Goal: Obtain resource: Obtain resource

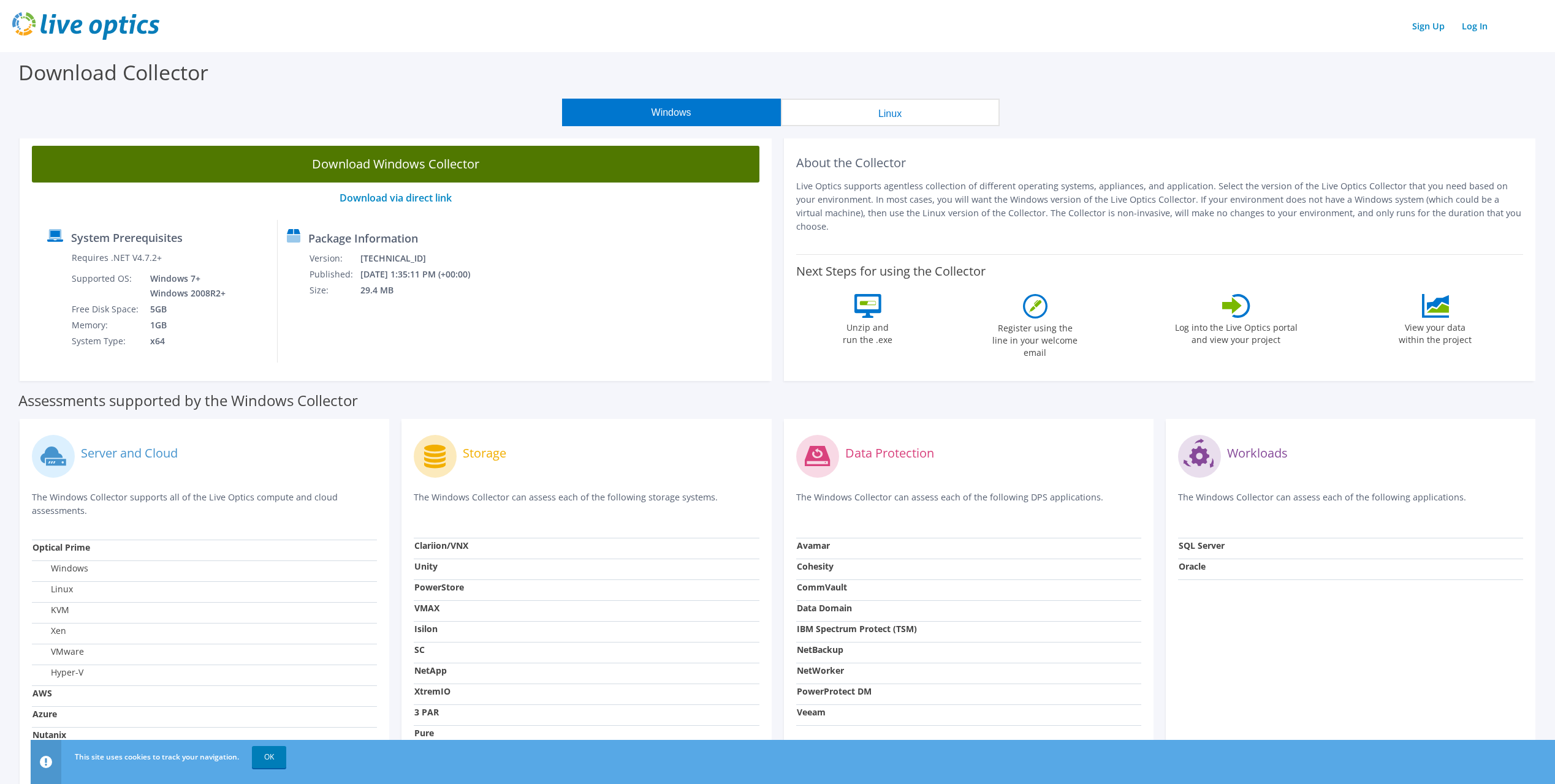
click at [489, 160] on link "Download Windows Collector" at bounding box center [395, 164] width 727 height 36
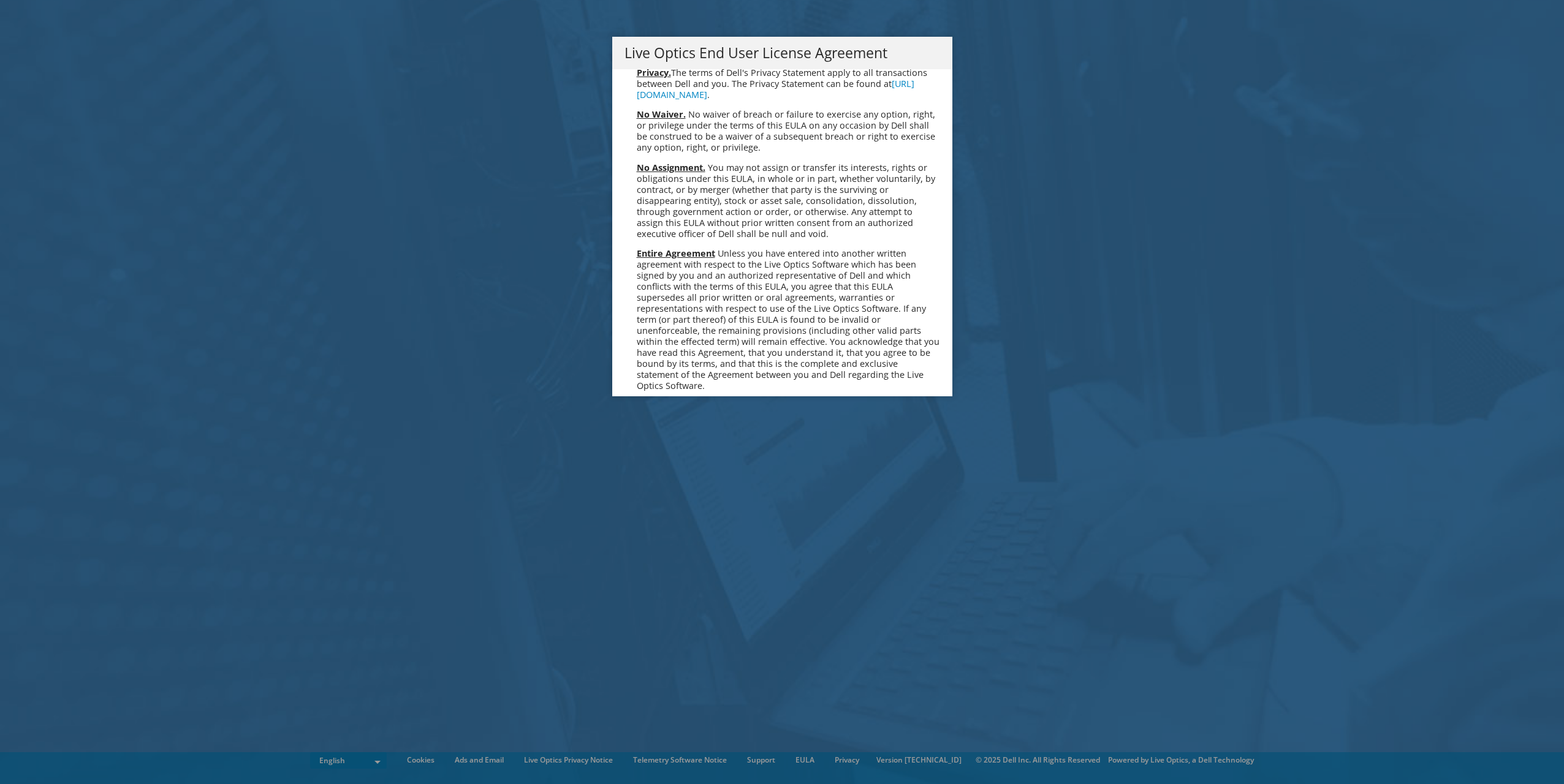
scroll to position [4633, 0]
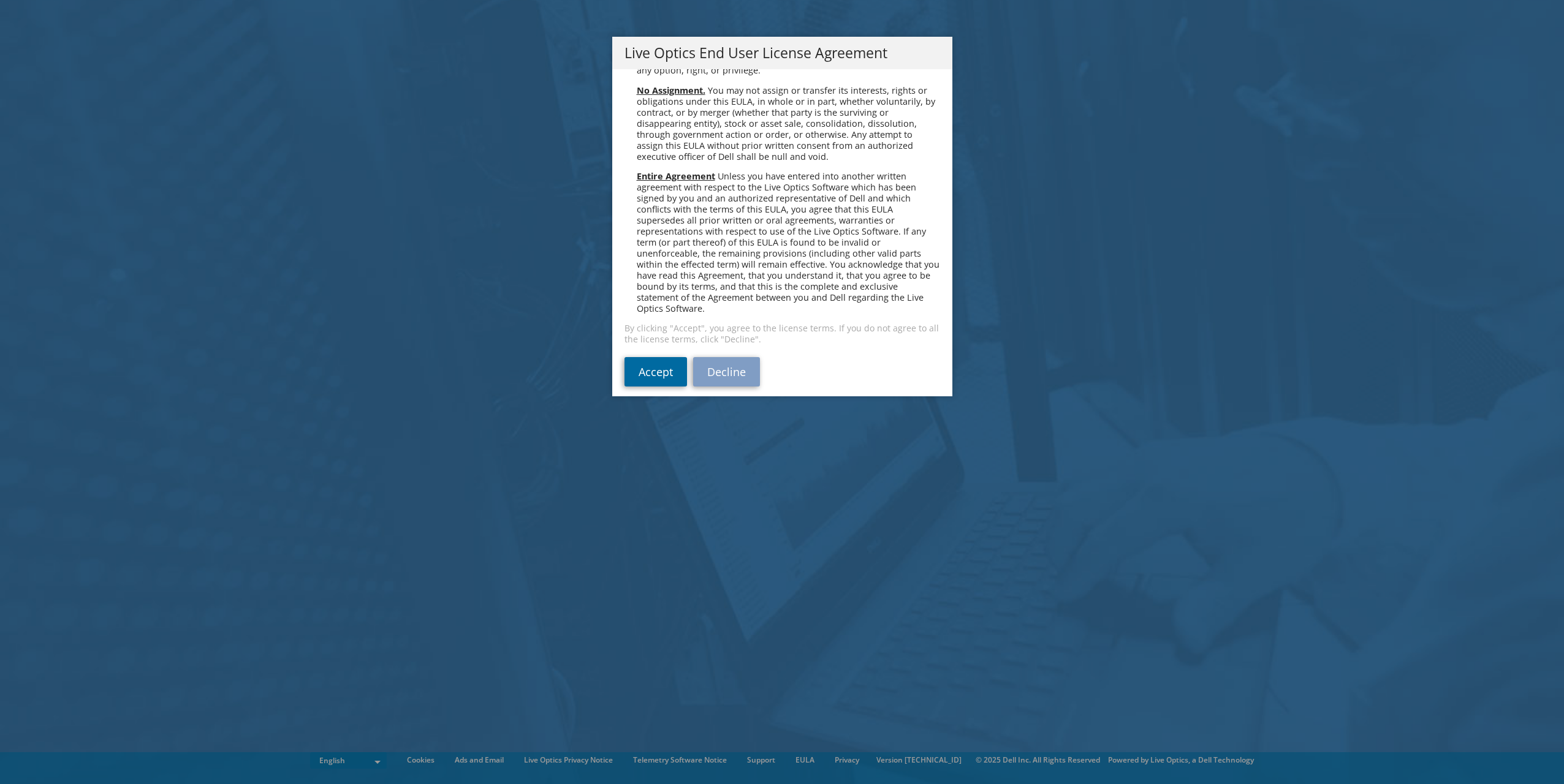
click at [677, 357] on link "Accept" at bounding box center [656, 371] width 62 height 30
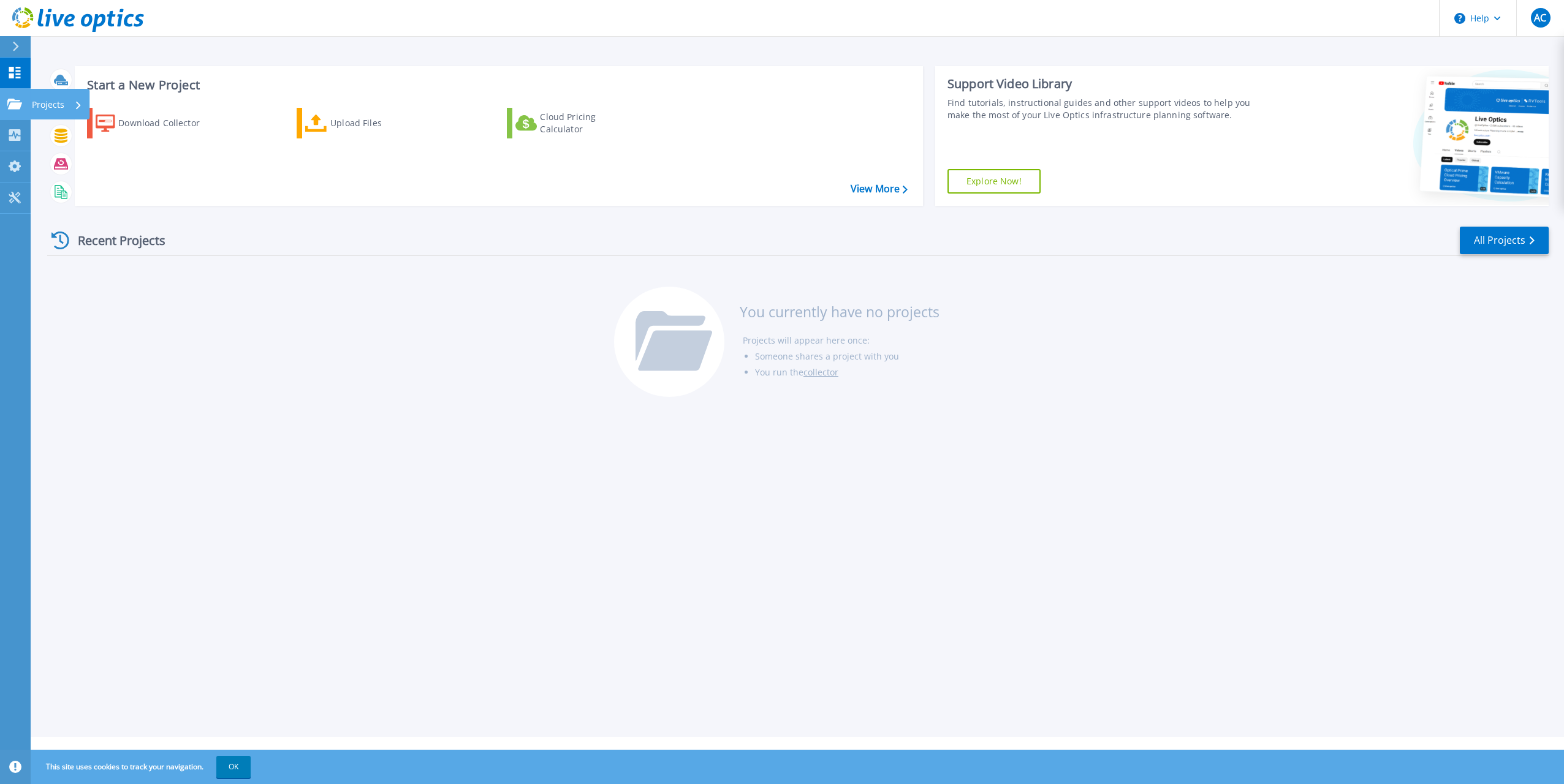
click at [14, 106] on icon at bounding box center [14, 104] width 14 height 11
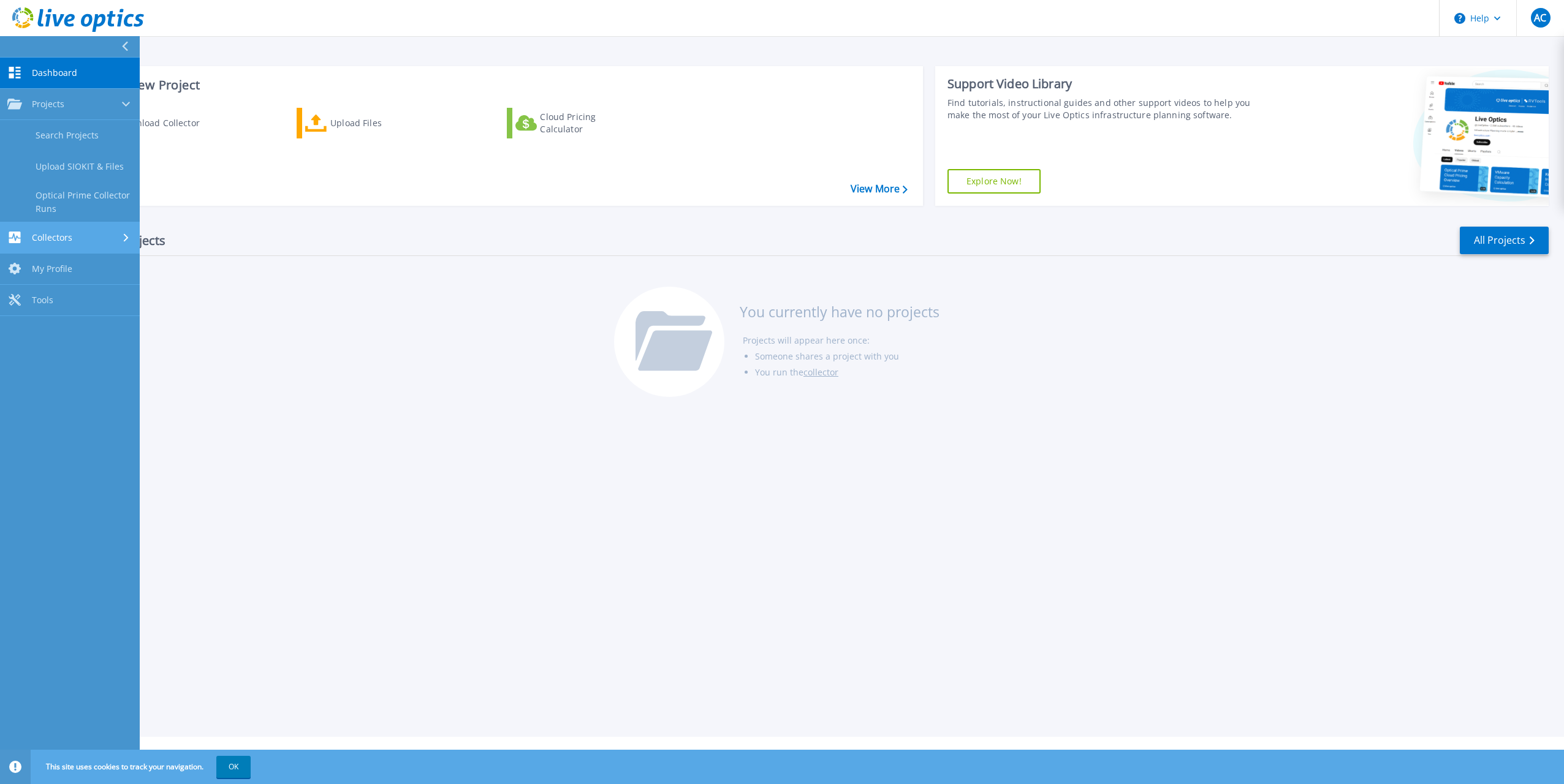
click at [25, 236] on div "Collectors" at bounding box center [40, 237] width 65 height 11
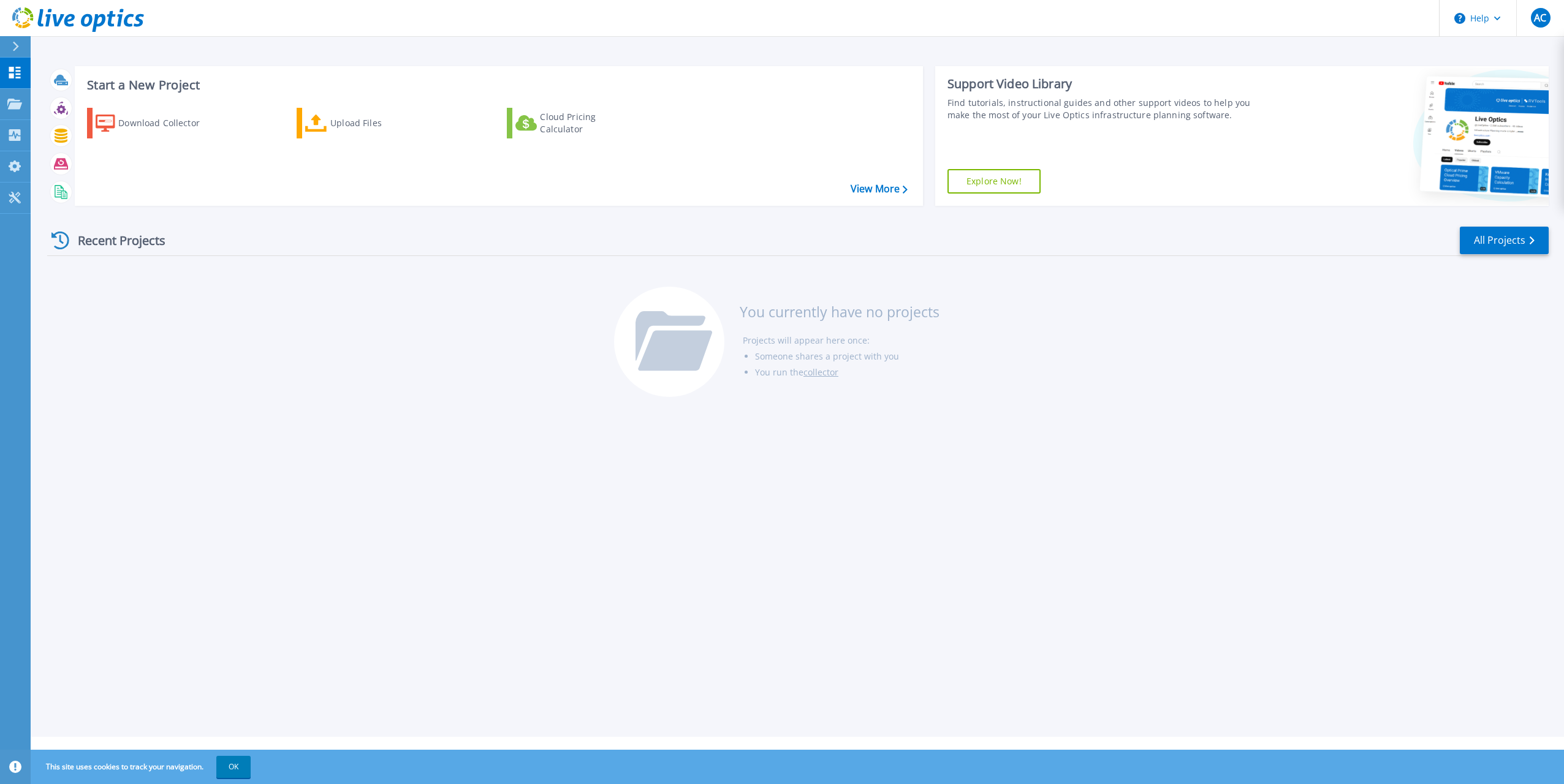
click at [256, 472] on div "Start a New Project Download Collector Upload Files Cloud Pricing Calculator Vi…" at bounding box center [797, 368] width 1534 height 737
click at [16, 127] on link "Collectors Collectors" at bounding box center [15, 135] width 30 height 31
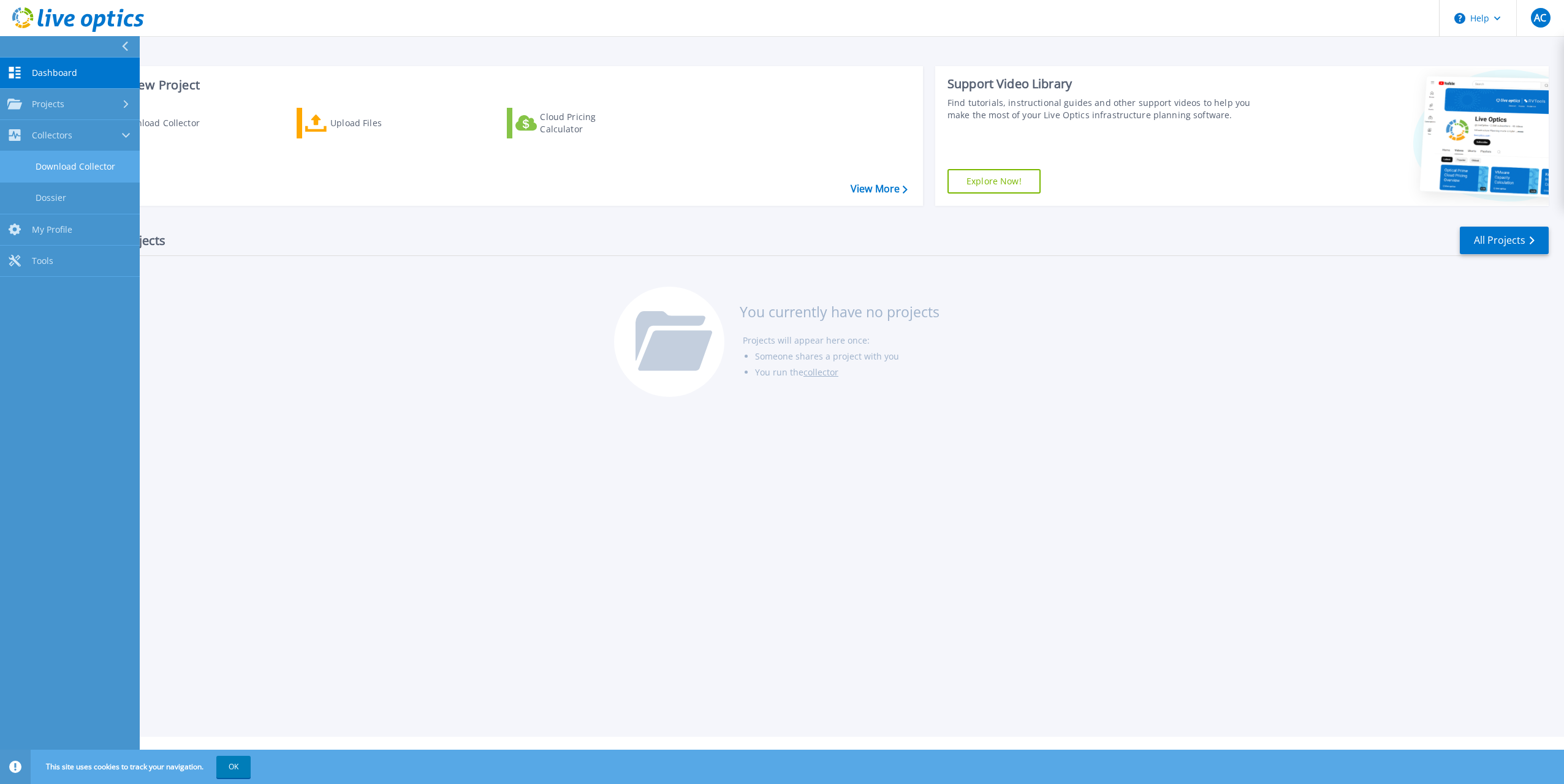
click at [65, 159] on link "Download Collector" at bounding box center [70, 166] width 140 height 31
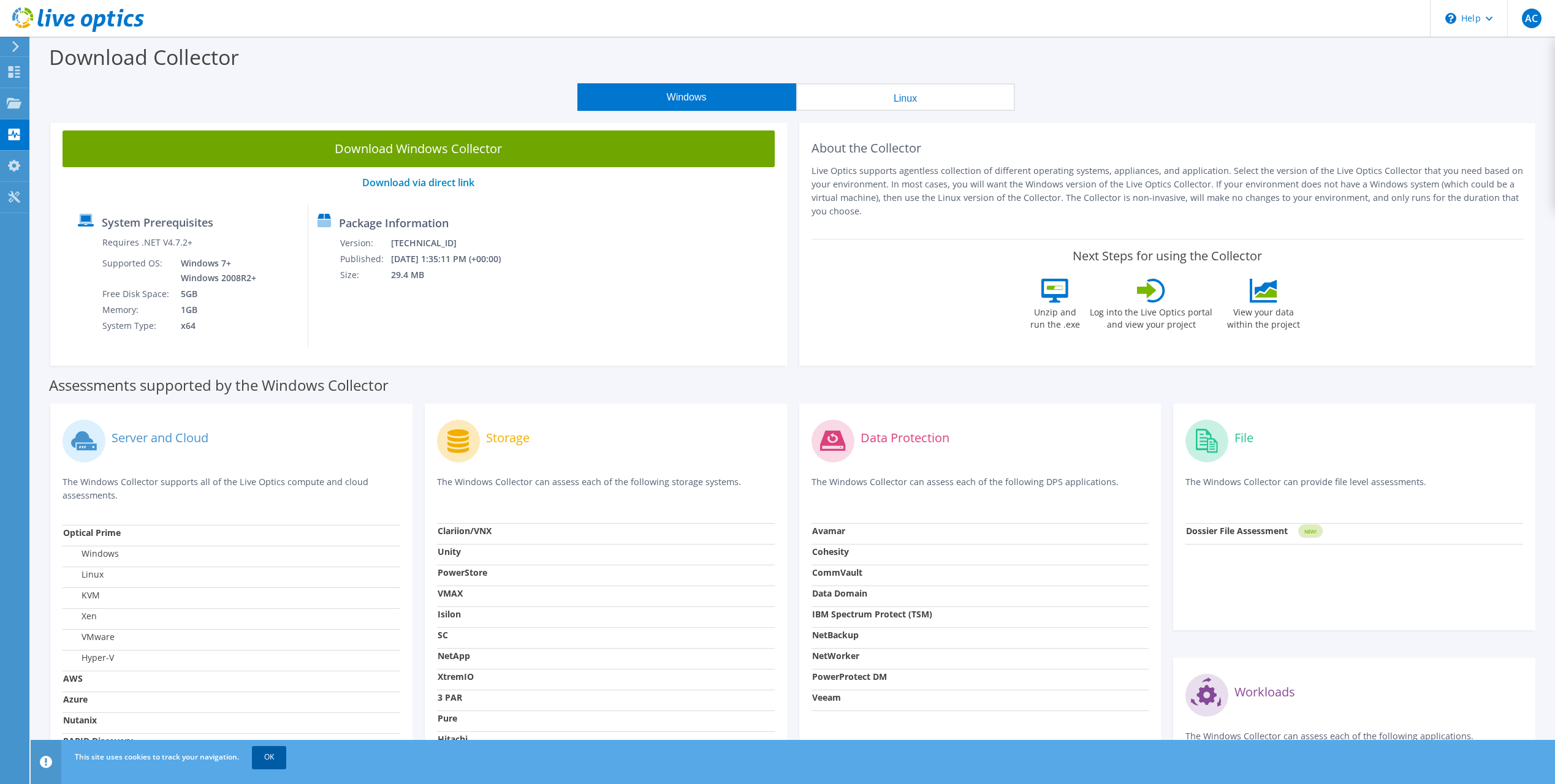
click at [264, 755] on link "OK" at bounding box center [268, 757] width 34 height 22
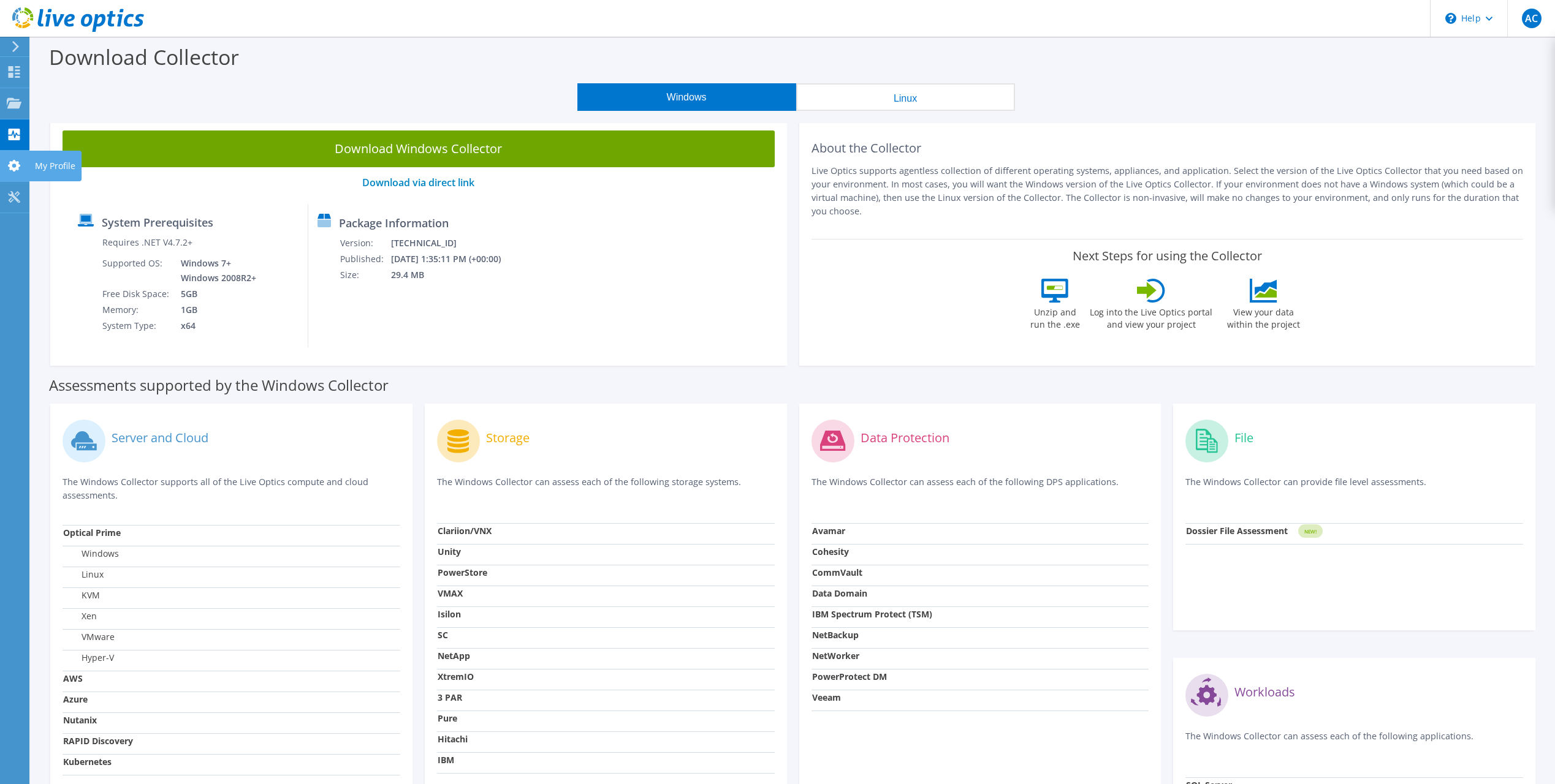
click at [17, 168] on use at bounding box center [14, 165] width 12 height 11
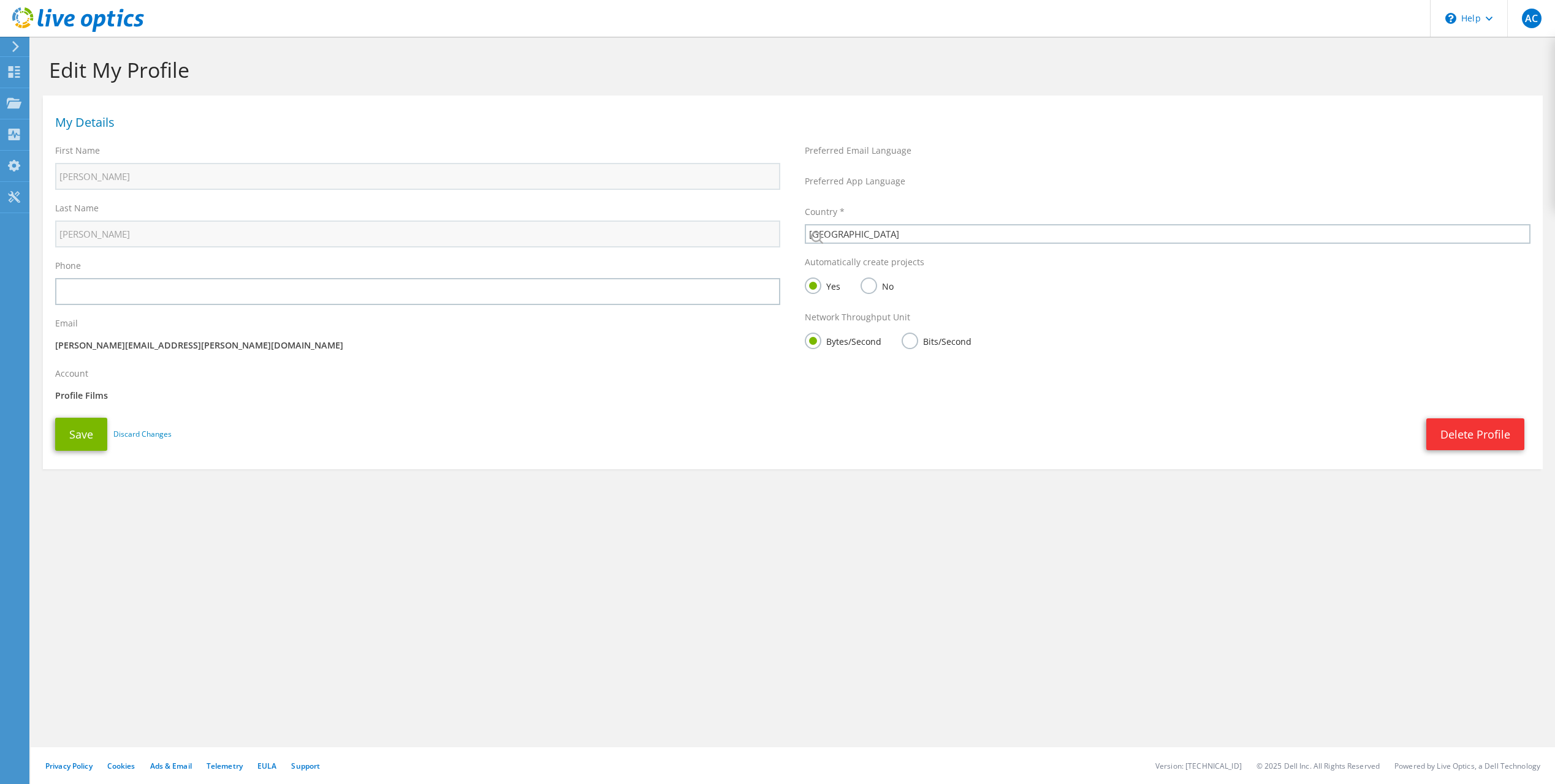
select select "224"
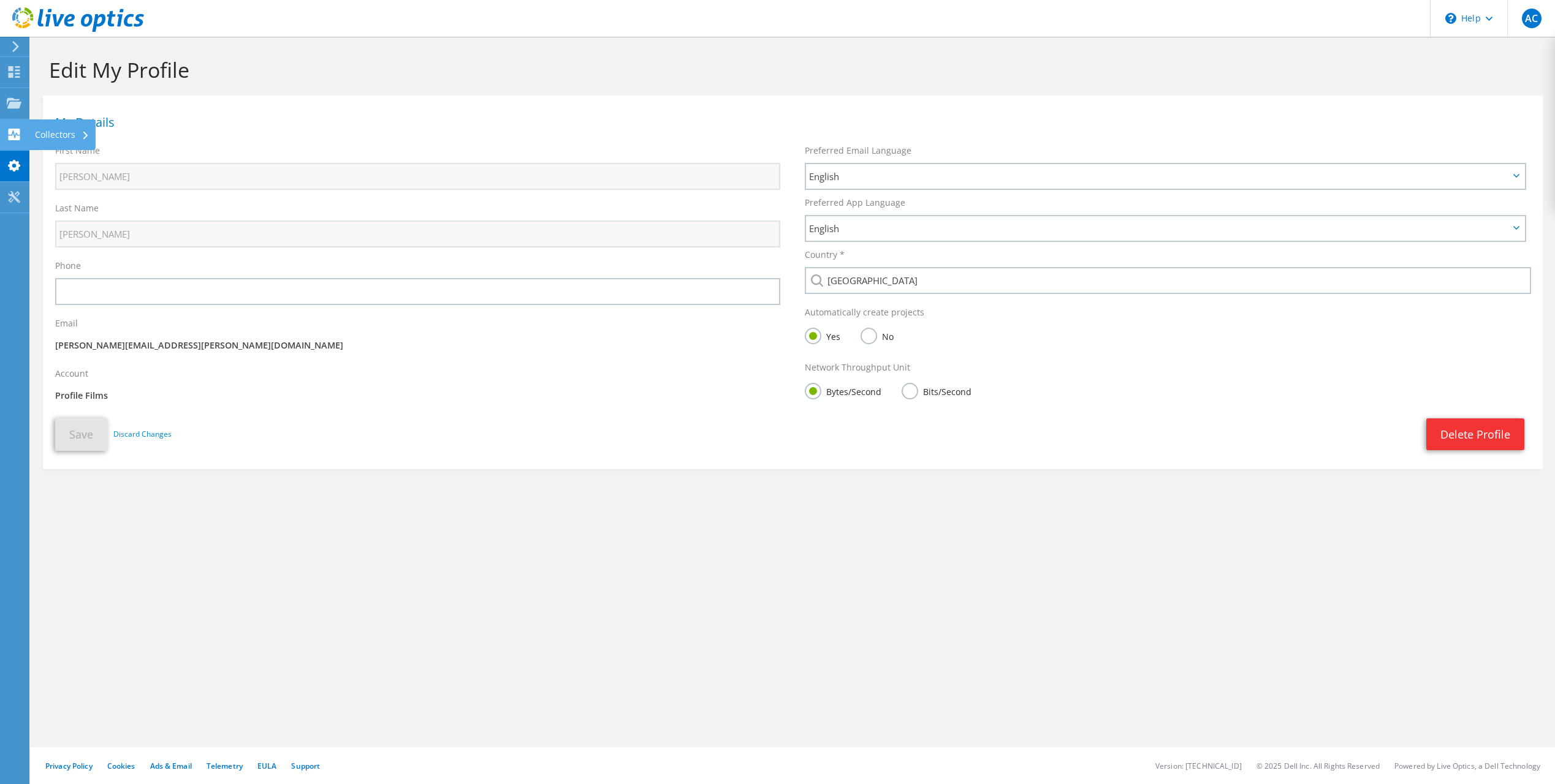
click at [8, 136] on icon at bounding box center [14, 134] width 14 height 11
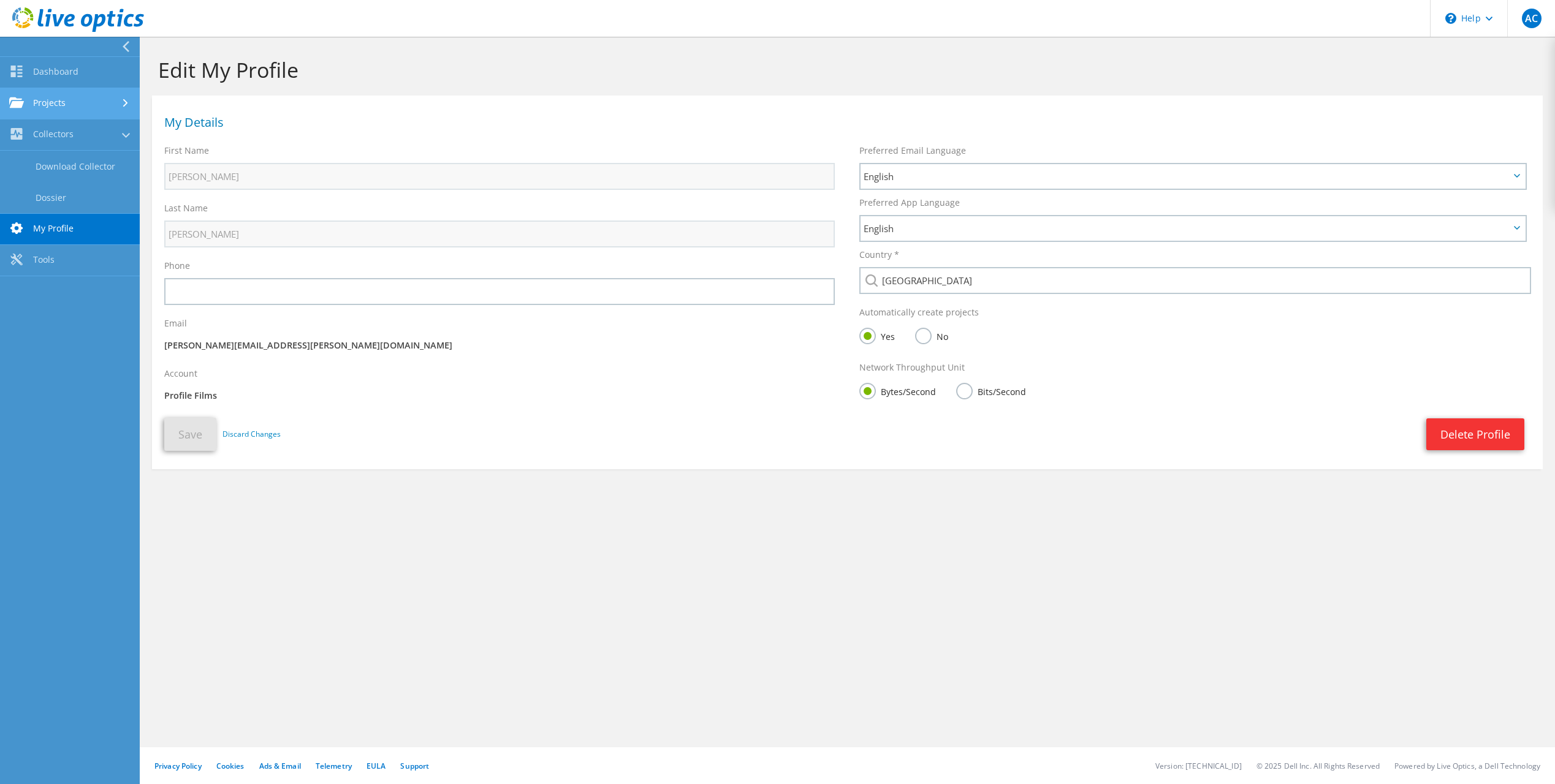
click at [39, 117] on link "Projects" at bounding box center [70, 103] width 140 height 31
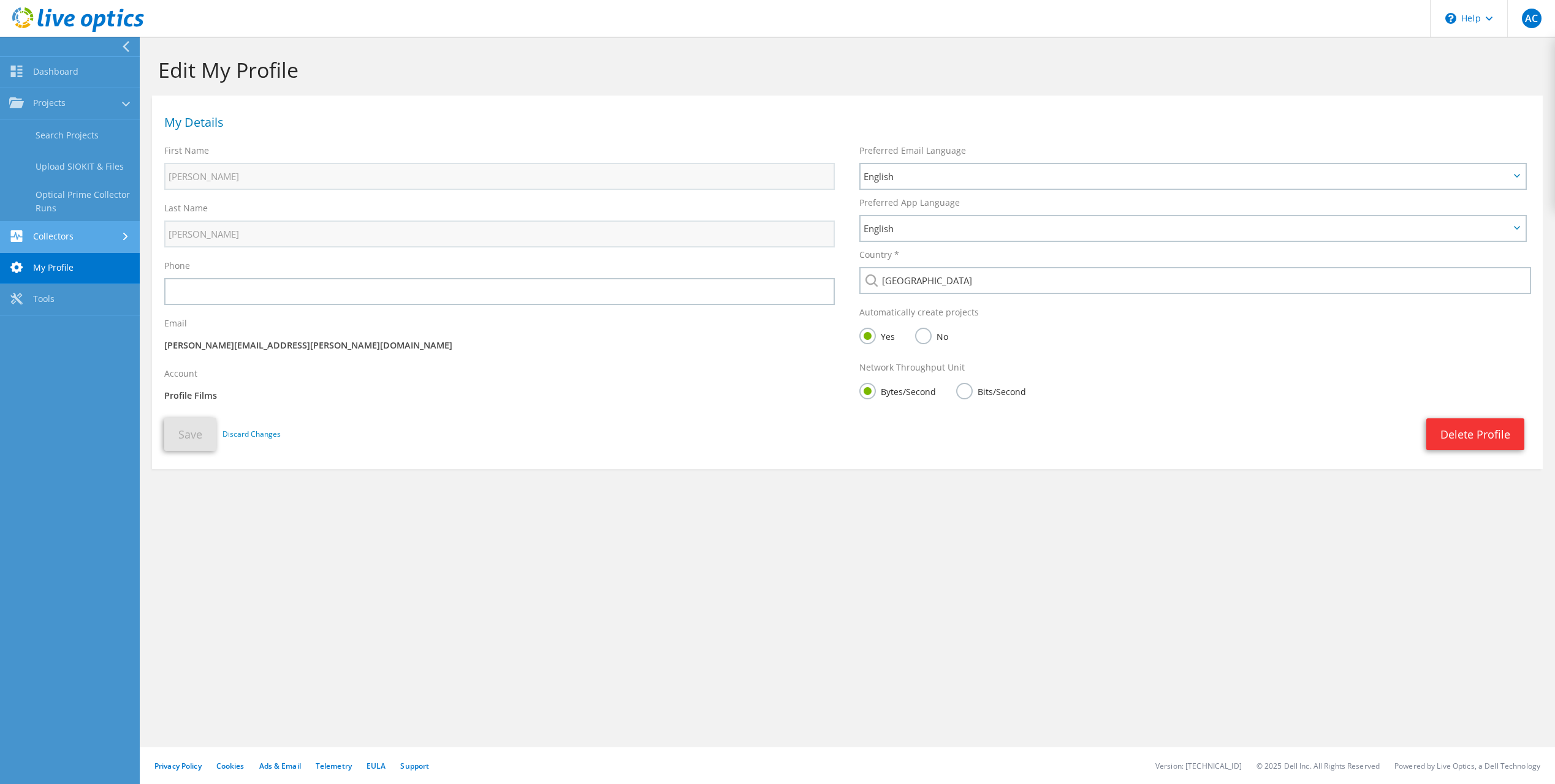
click at [62, 244] on link "Collectors" at bounding box center [70, 237] width 140 height 31
click at [61, 204] on link "Dossier" at bounding box center [70, 198] width 140 height 31
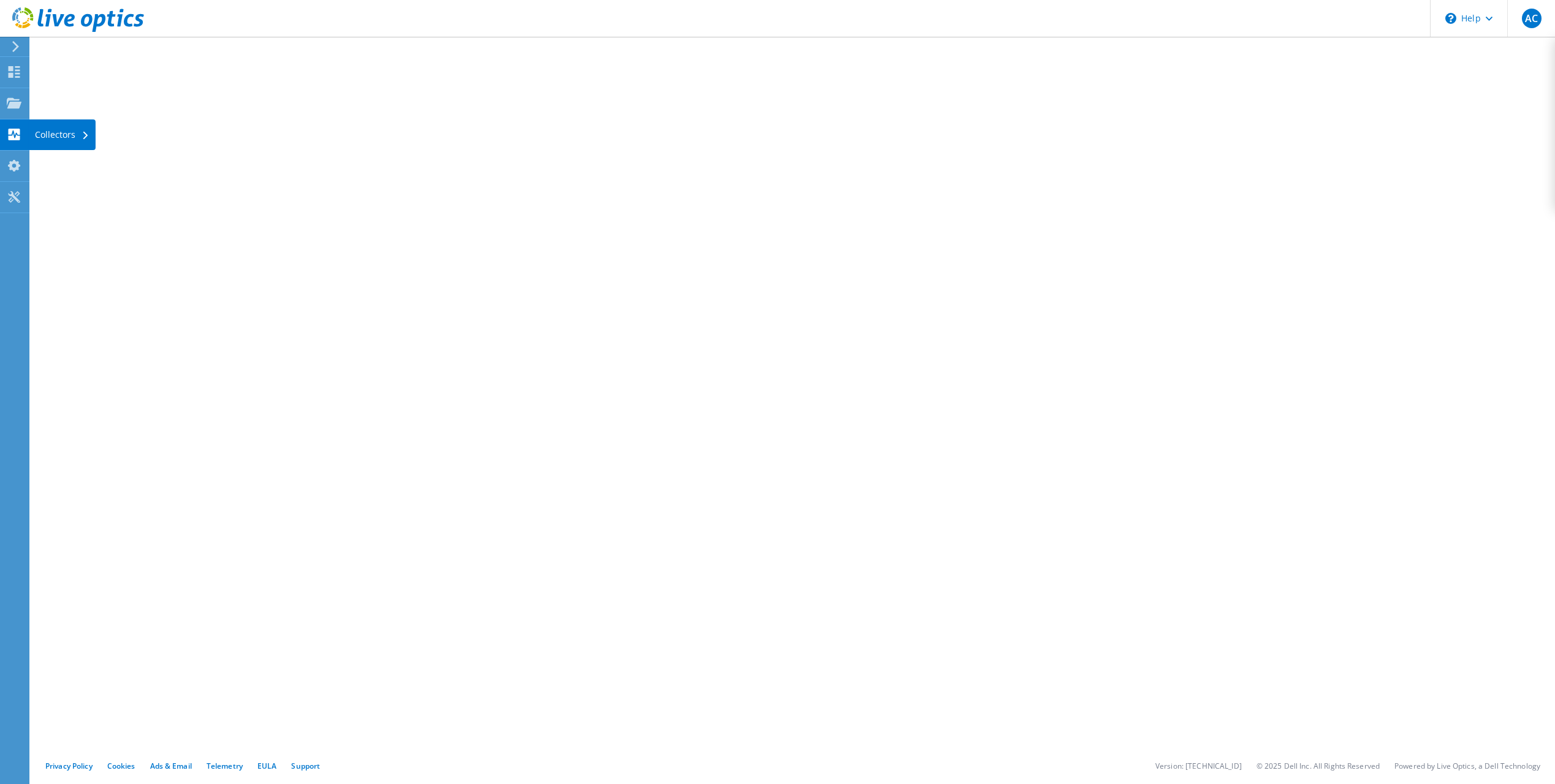
click at [15, 128] on use at bounding box center [14, 134] width 11 height 11
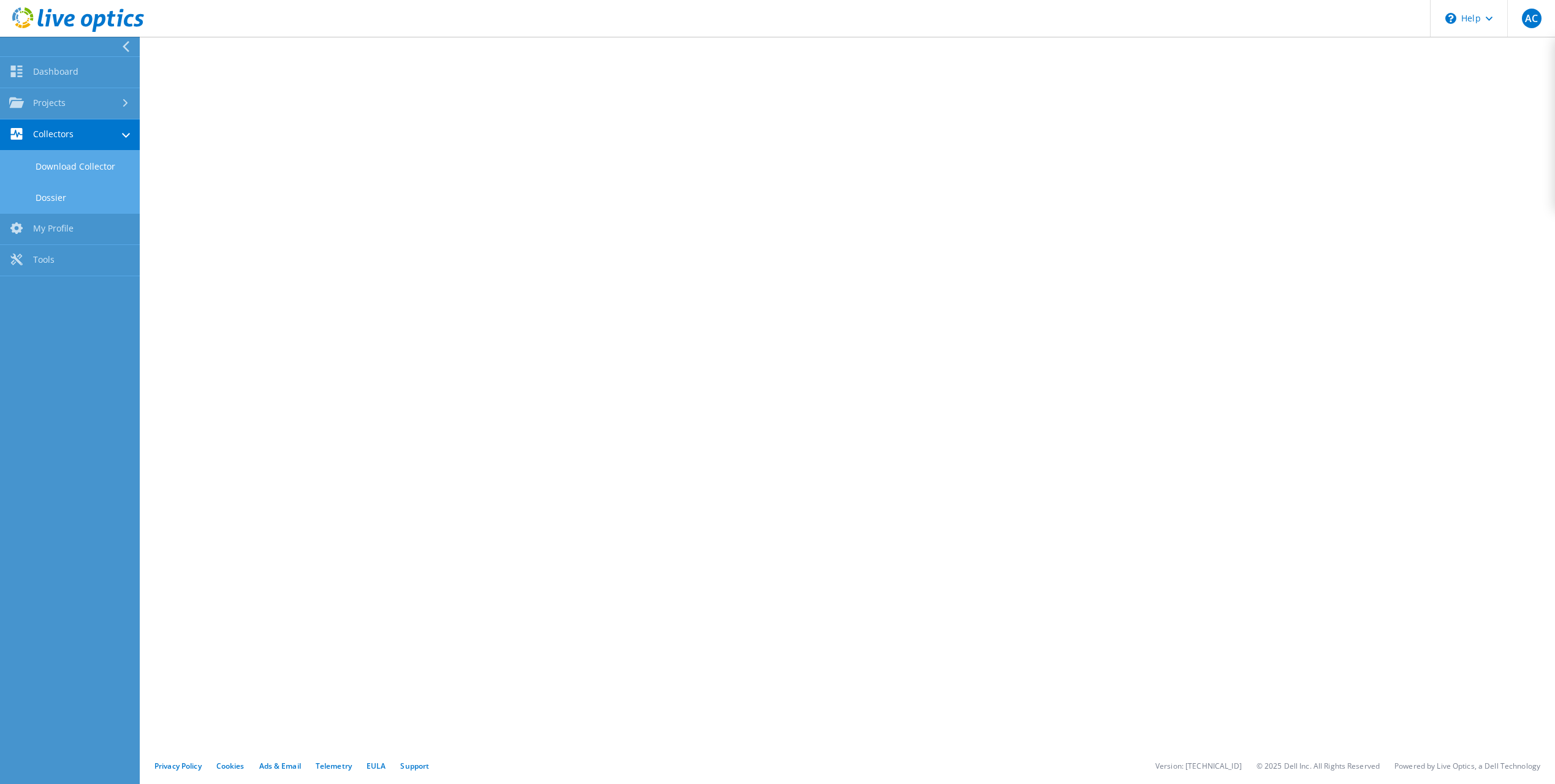
click at [66, 166] on link "Download Collector" at bounding box center [70, 166] width 140 height 31
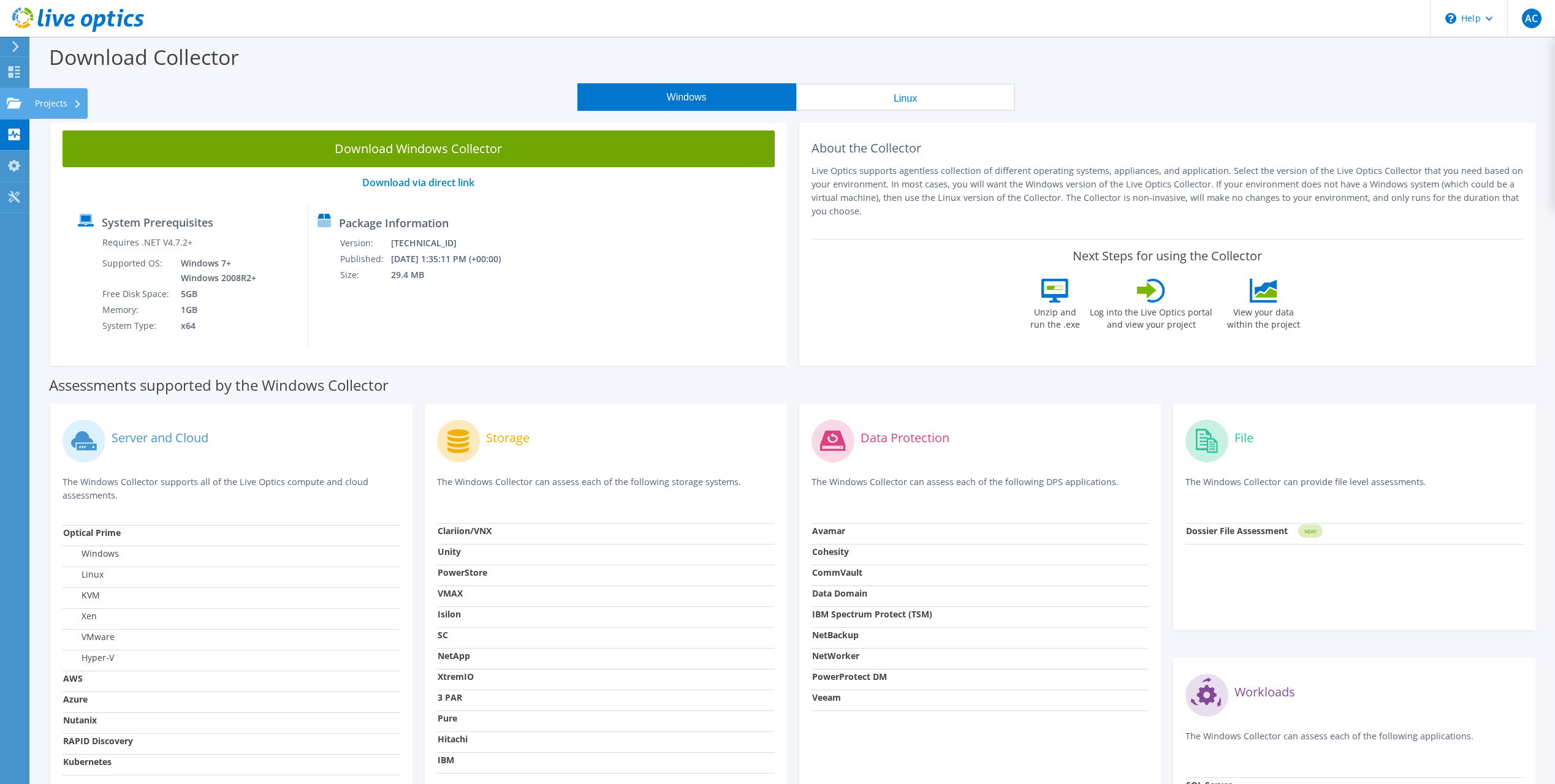
click at [7, 103] on use at bounding box center [14, 103] width 14 height 11
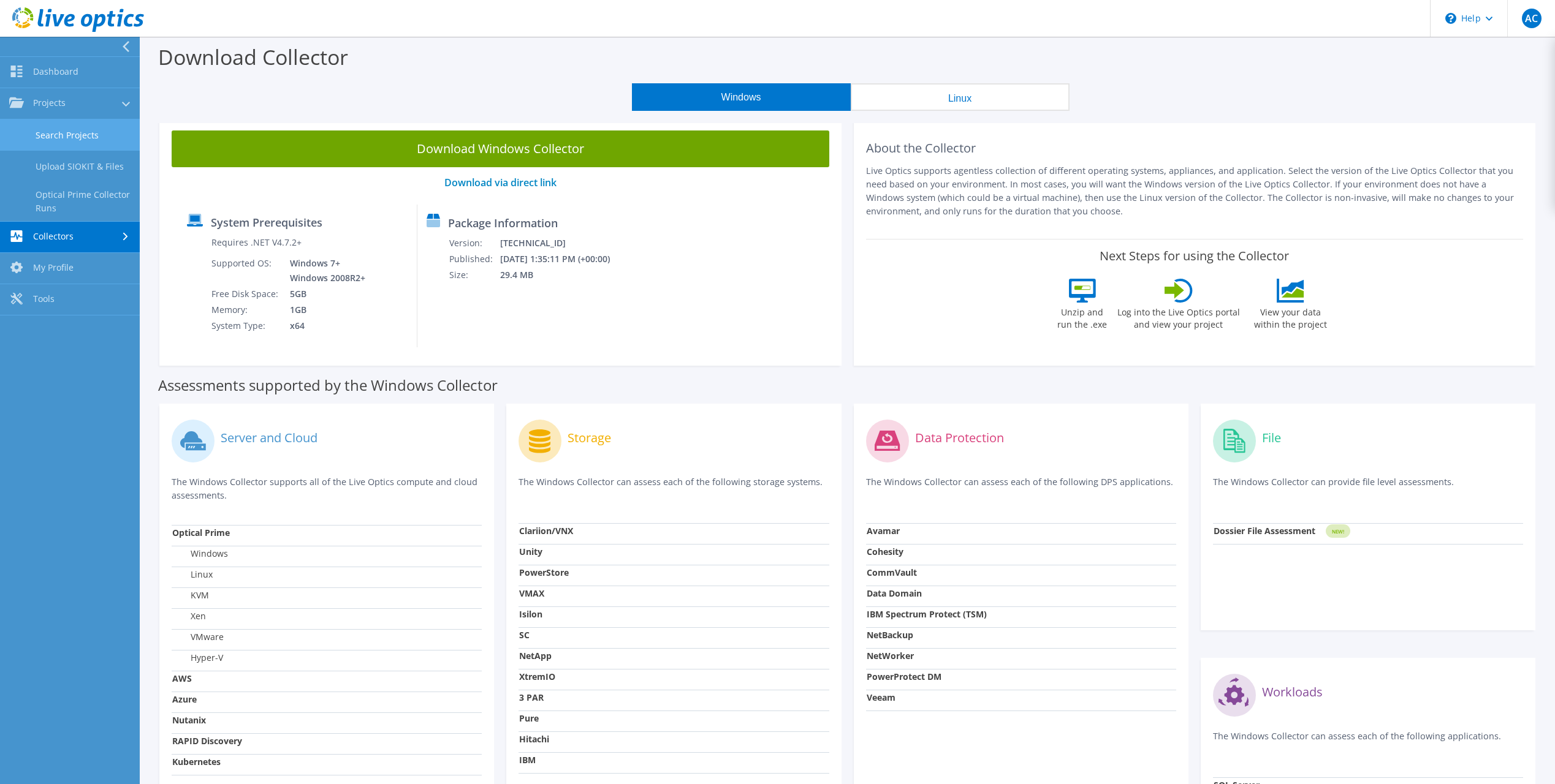
click at [54, 138] on link "Search Projects" at bounding box center [70, 134] width 140 height 31
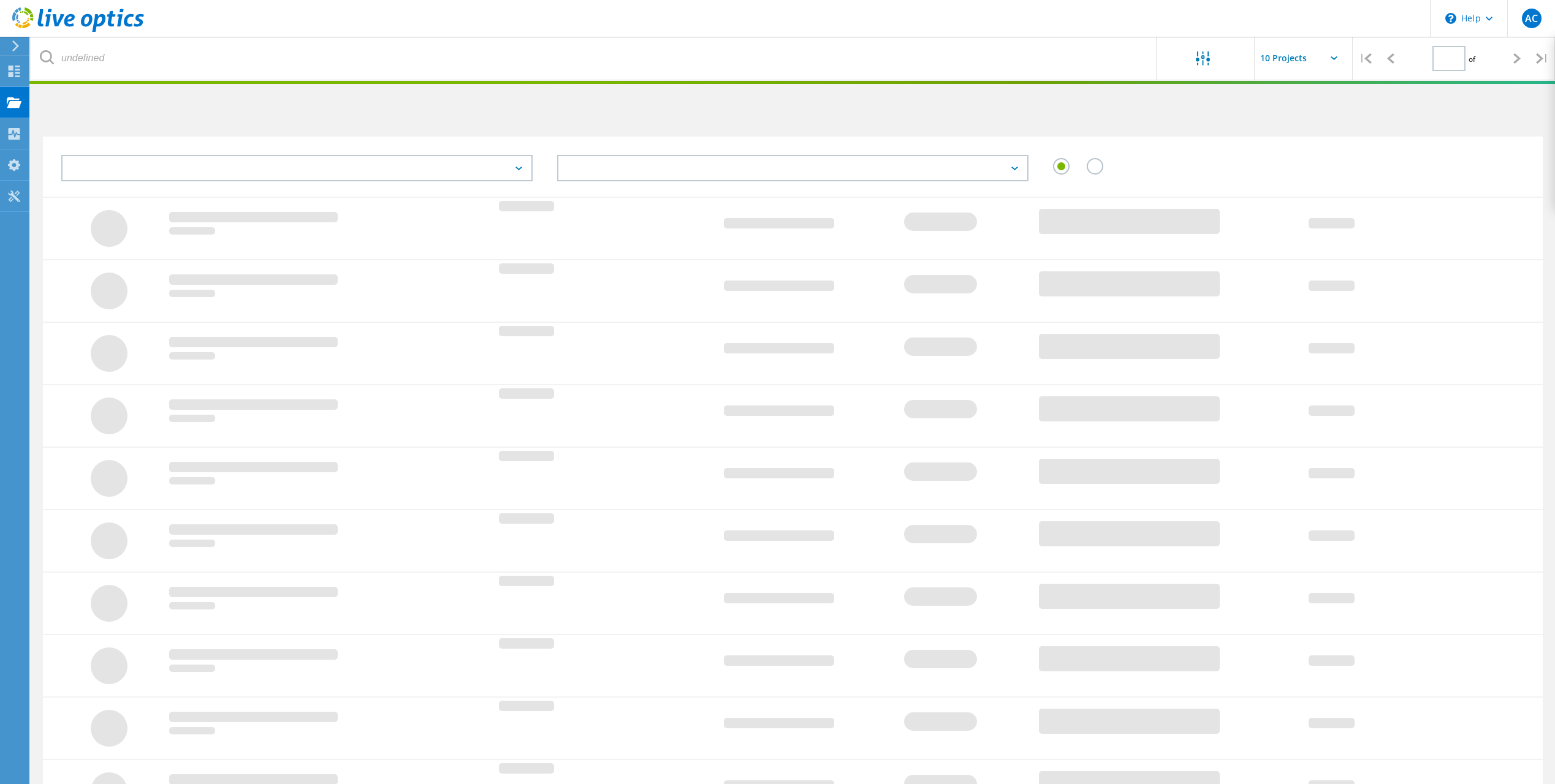
type input "1"
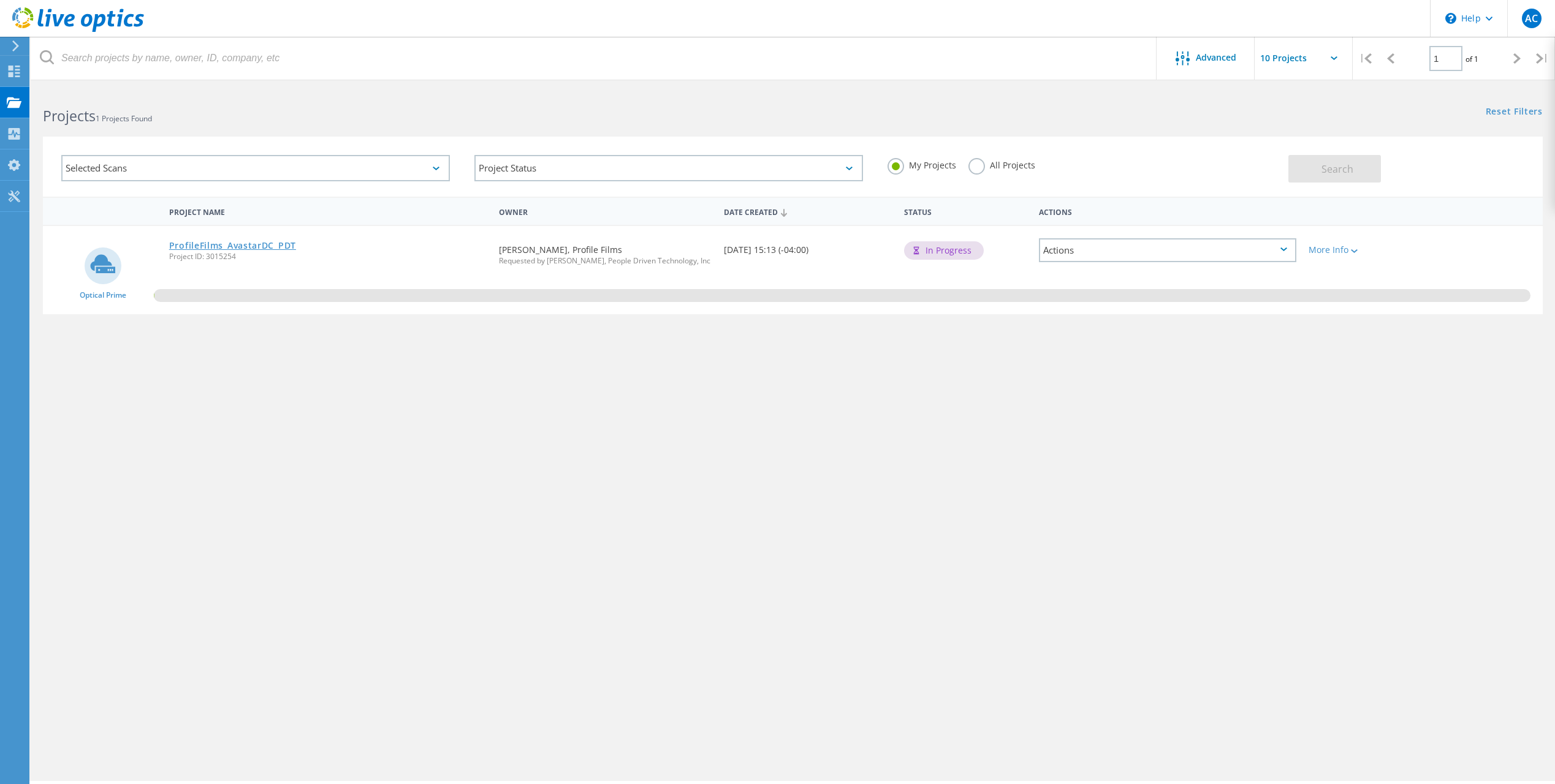
click at [258, 242] on link "ProfileFilms_AvastarDC_PDT" at bounding box center [233, 245] width 127 height 8
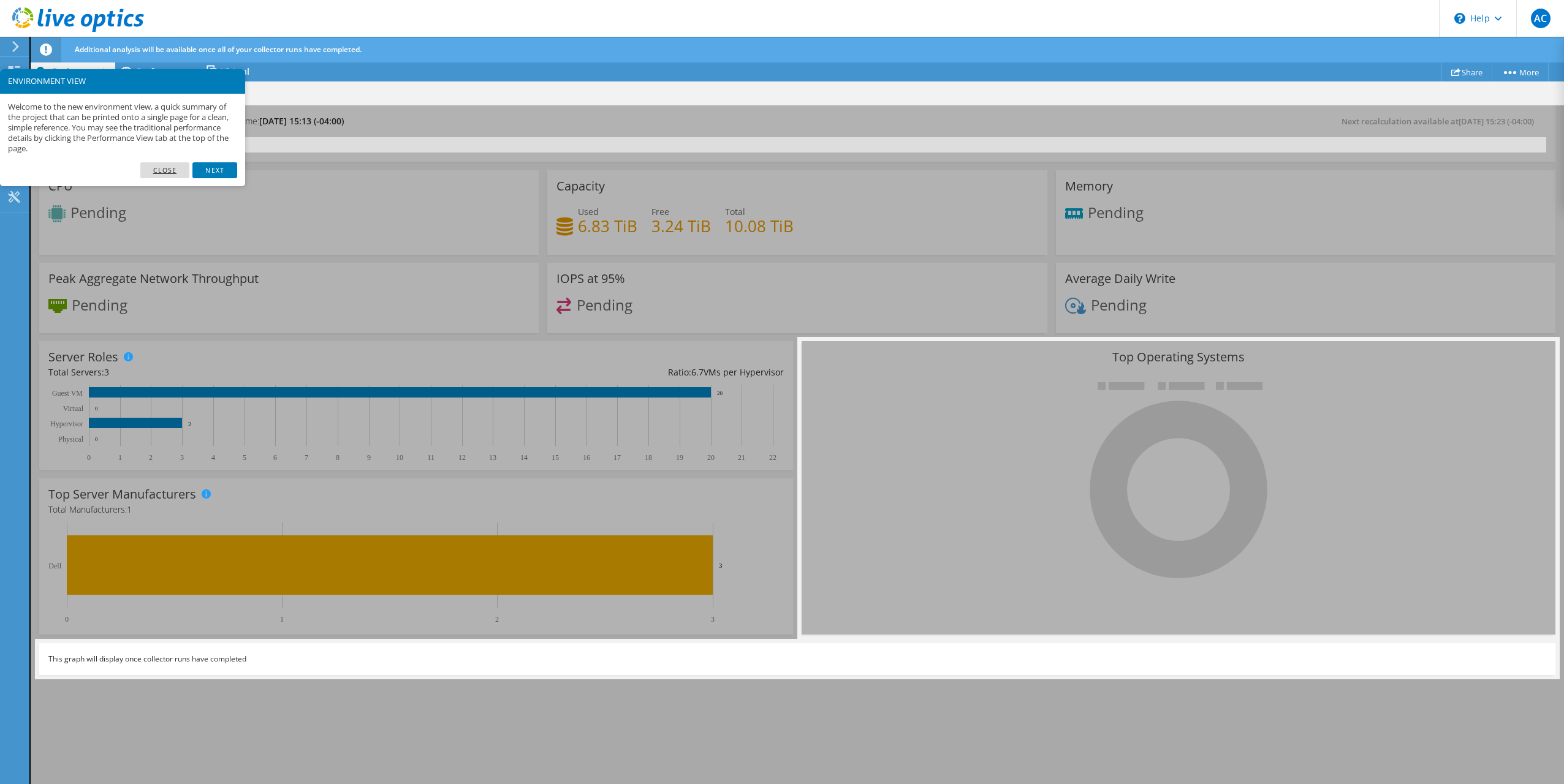
click at [167, 172] on link "Close" at bounding box center [165, 170] width 49 height 16
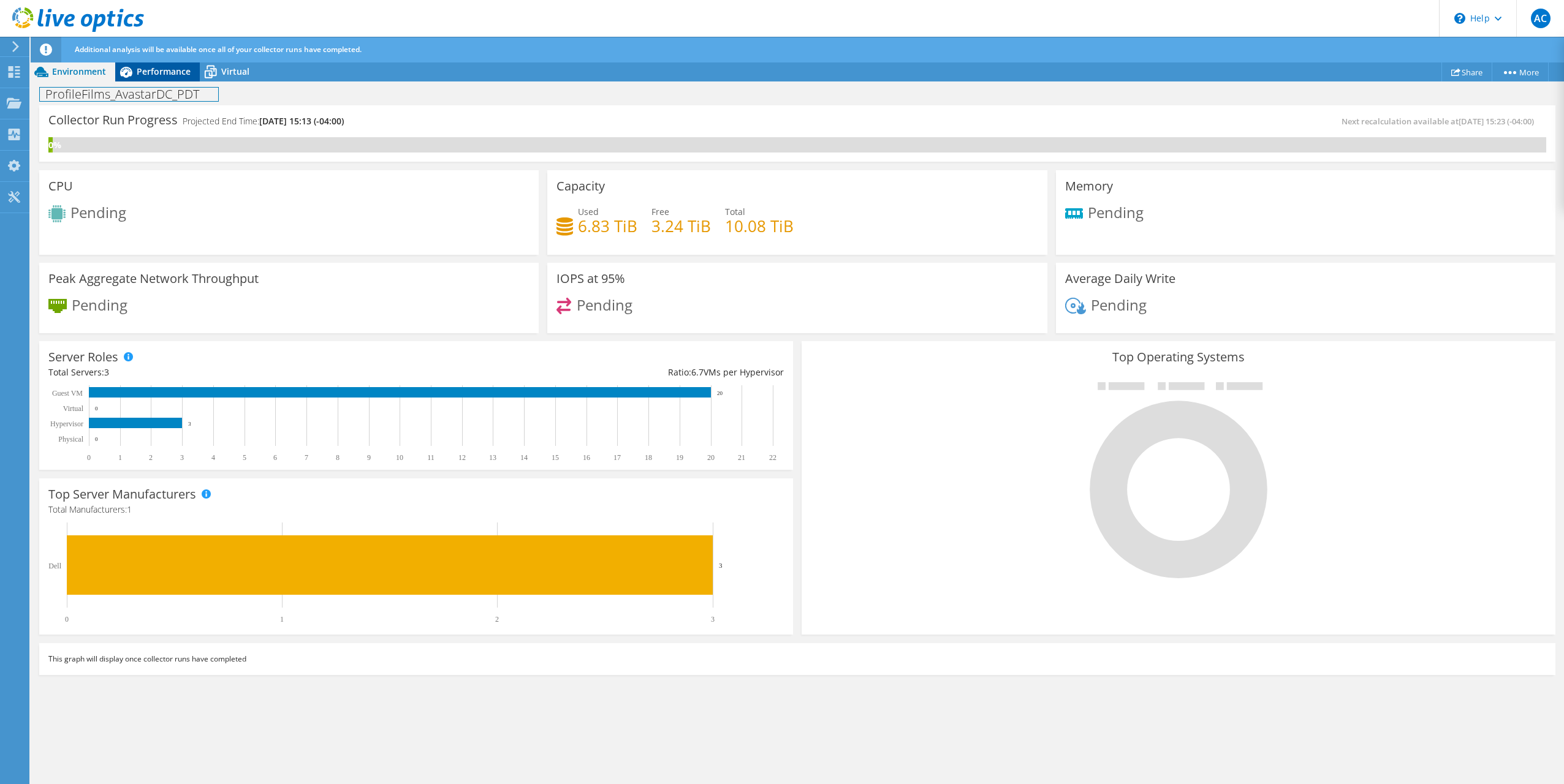
click at [155, 82] on div "ProfileFilms_AvastarDC_PDT Print" at bounding box center [797, 93] width 1534 height 24
click at [157, 76] on span "Performance" at bounding box center [163, 71] width 54 height 11
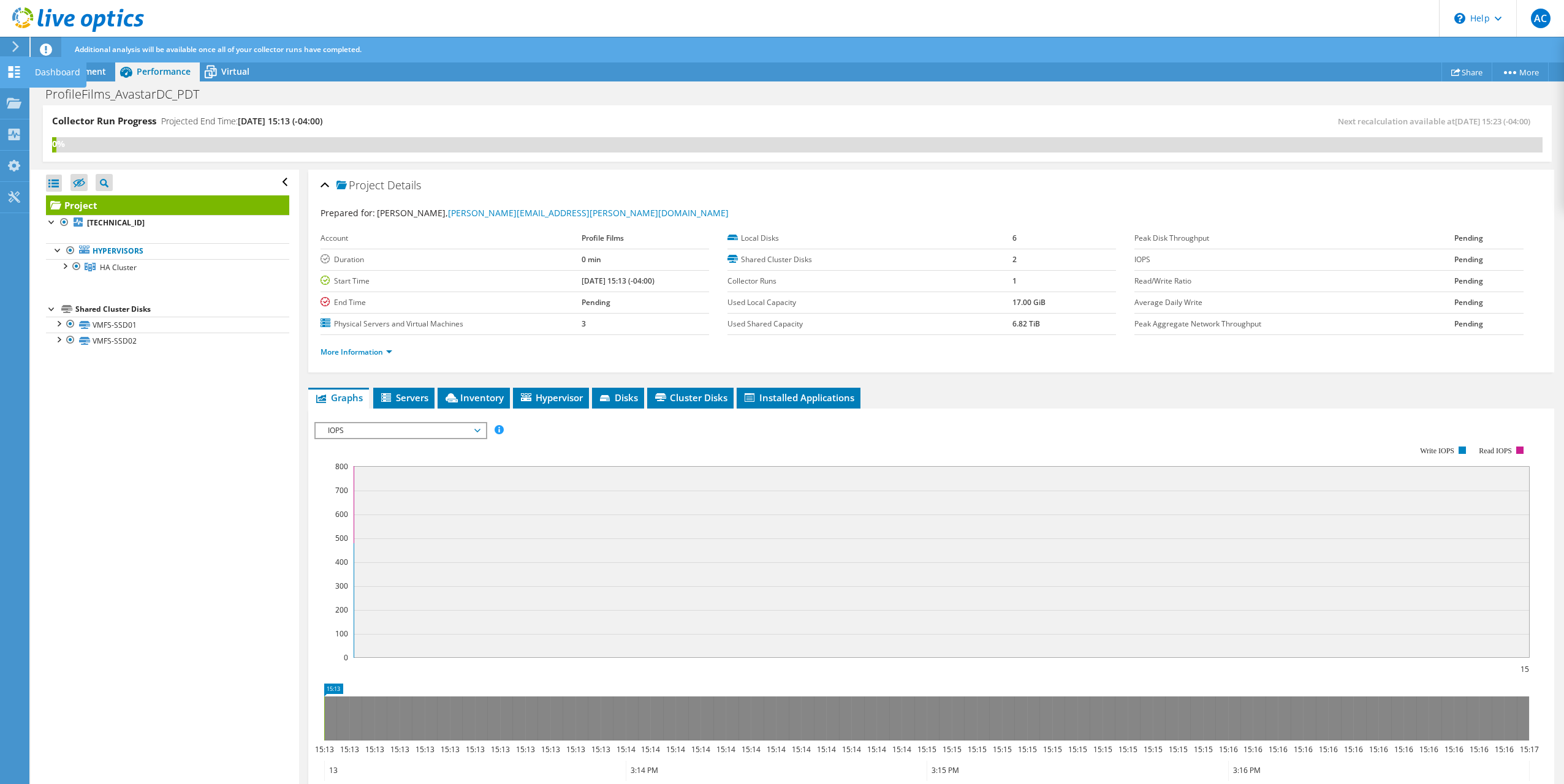
click at [62, 68] on div "Dashboard" at bounding box center [58, 72] width 58 height 30
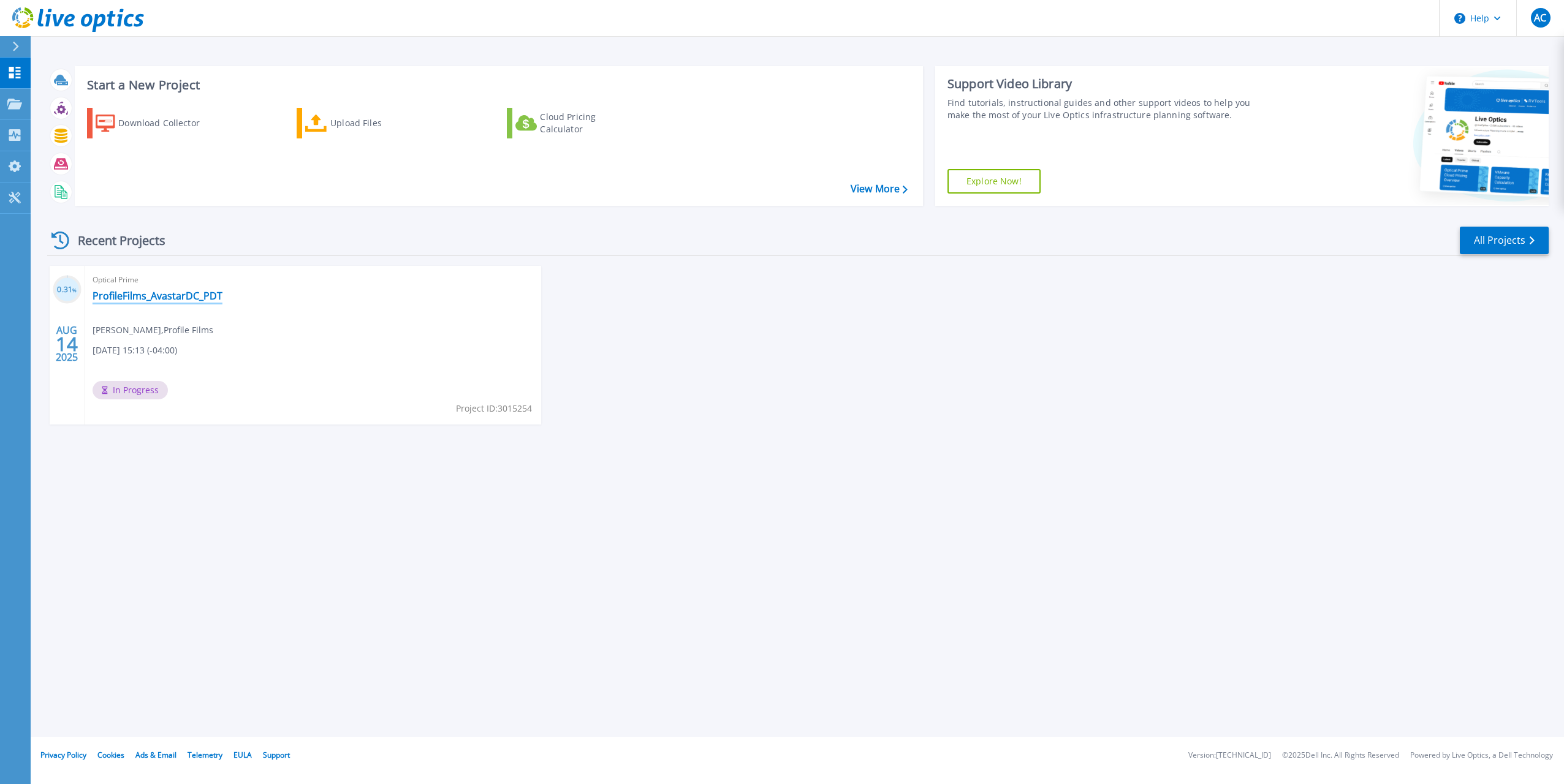
click at [154, 290] on link "ProfileFilms_AvastarDC_PDT" at bounding box center [157, 296] width 130 height 12
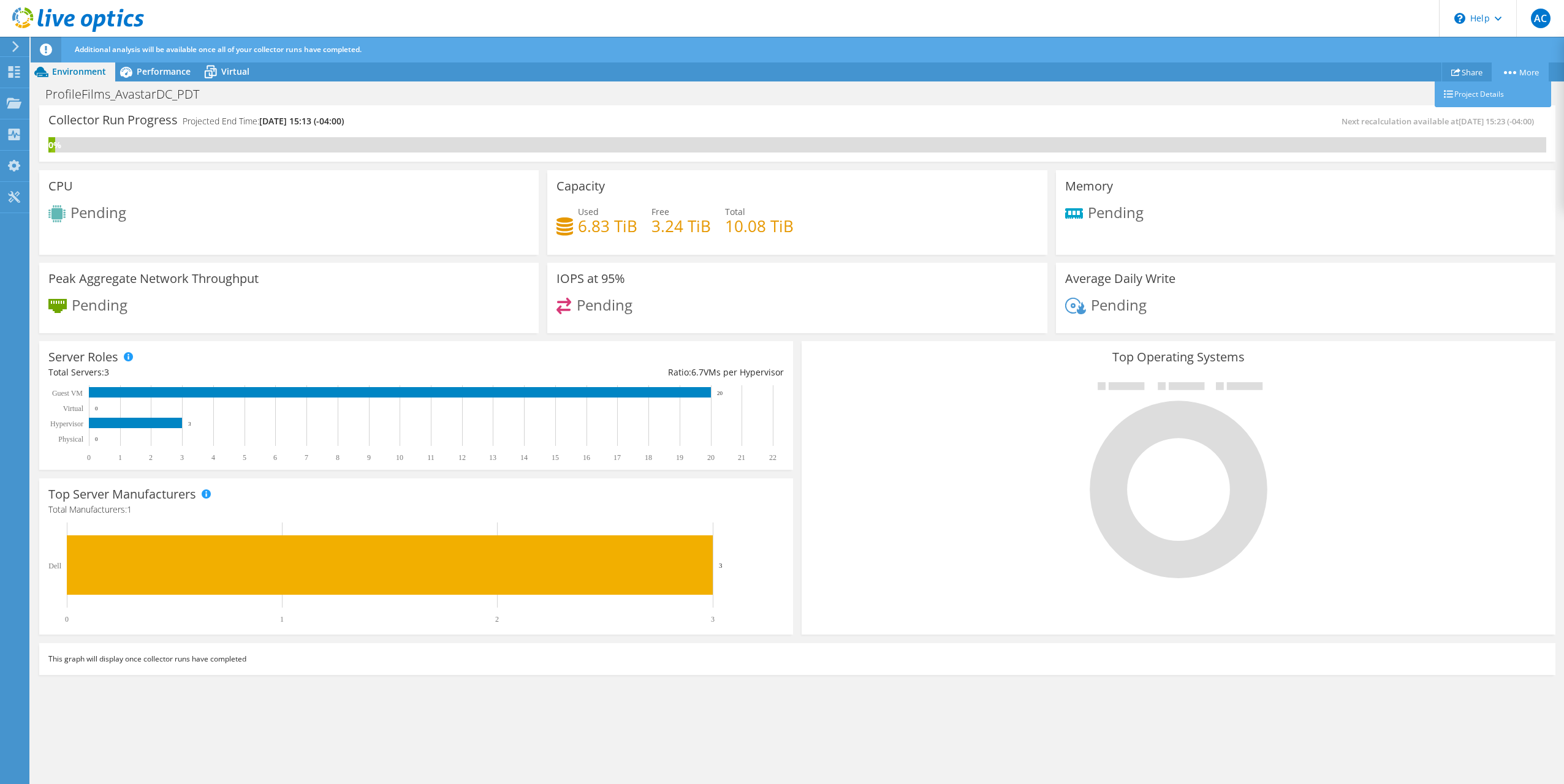
click at [1524, 78] on link "More" at bounding box center [1520, 71] width 57 height 19
click at [1496, 92] on link "Project Details" at bounding box center [1493, 94] width 116 height 26
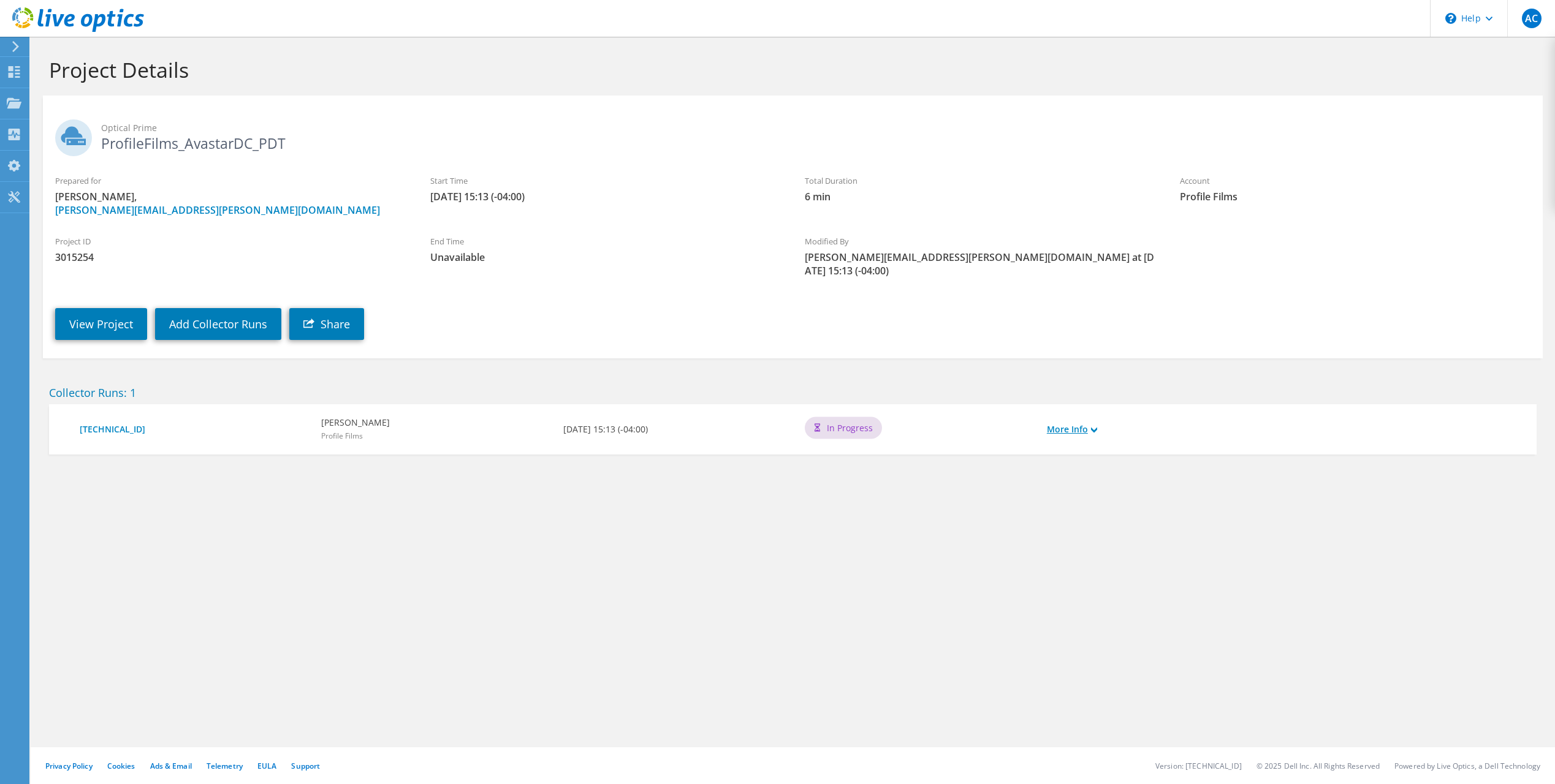
click at [1085, 422] on link "More Info" at bounding box center [1072, 429] width 50 height 14
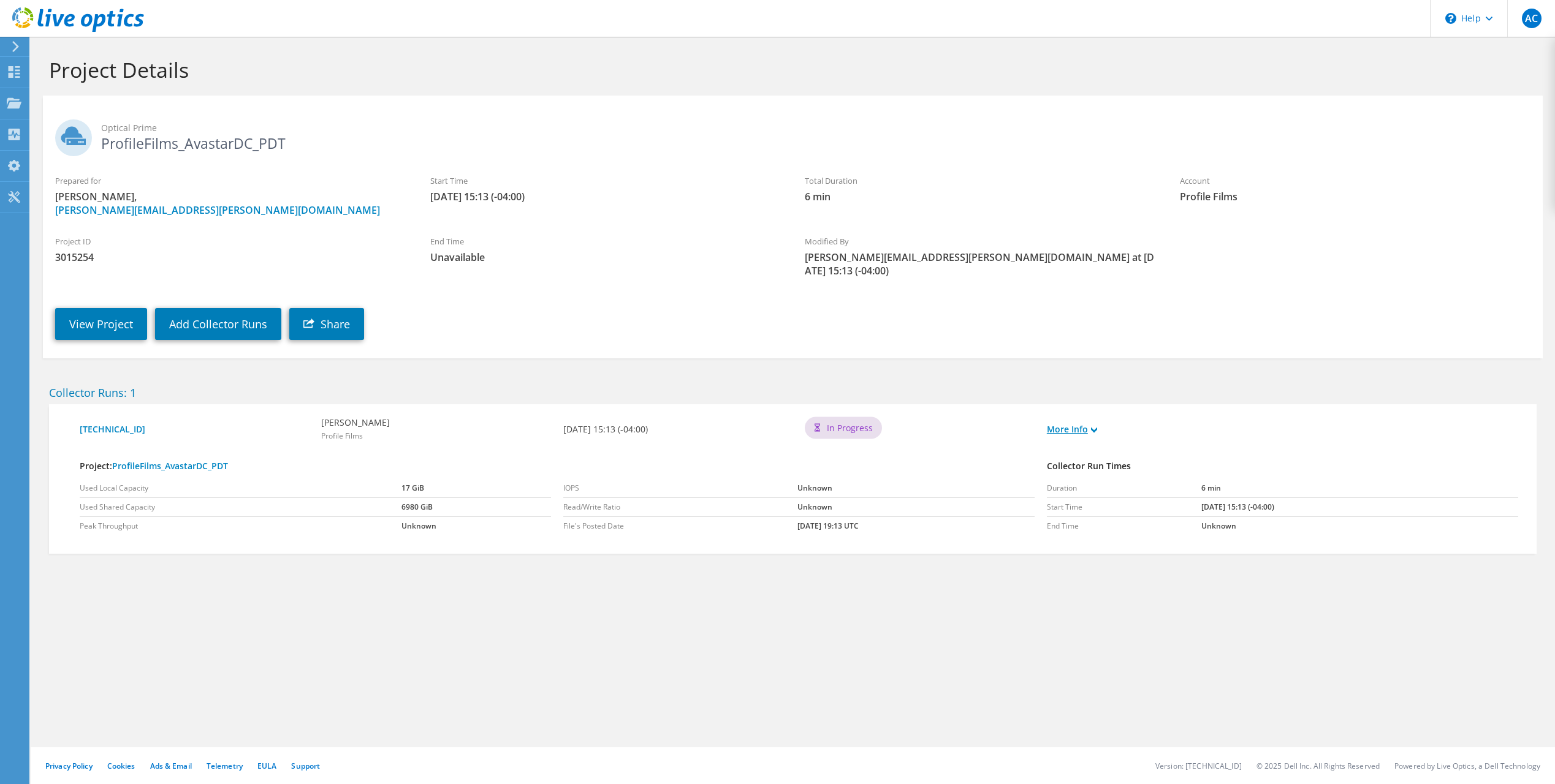
click at [1085, 422] on link "More Info" at bounding box center [1072, 429] width 50 height 14
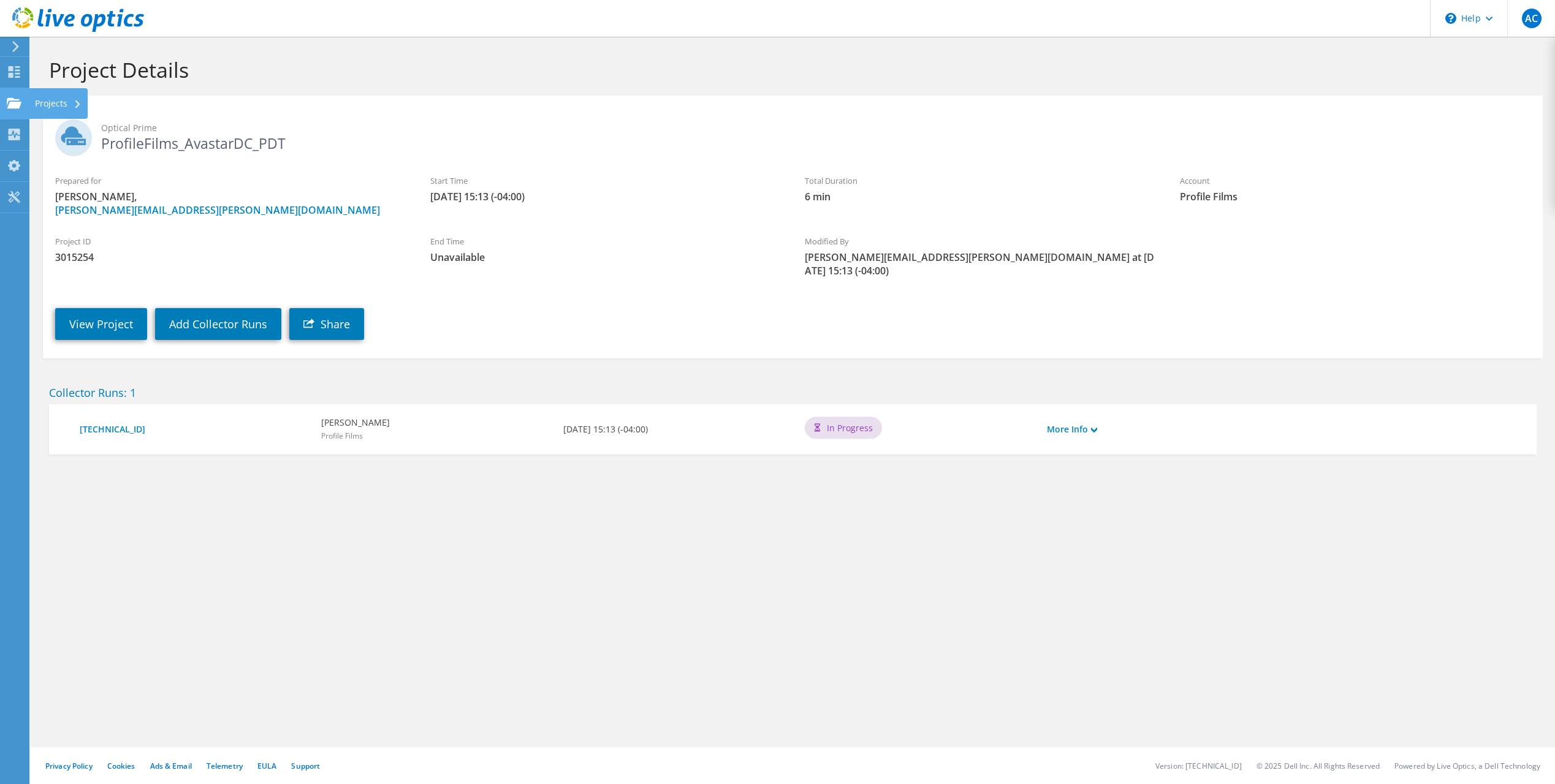
click at [7, 108] on icon at bounding box center [14, 103] width 14 height 11
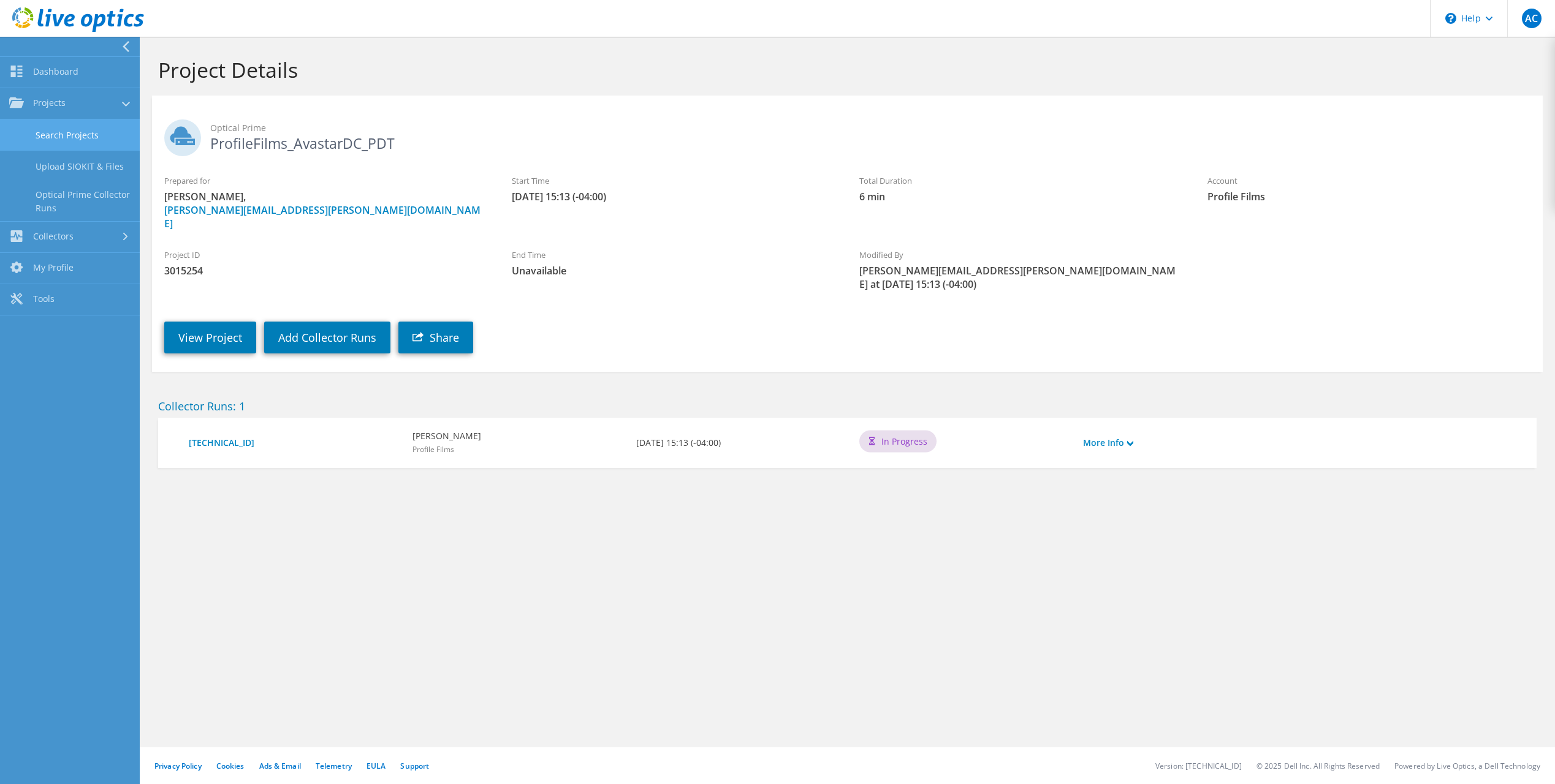
click at [36, 128] on link "Search Projects" at bounding box center [70, 134] width 140 height 31
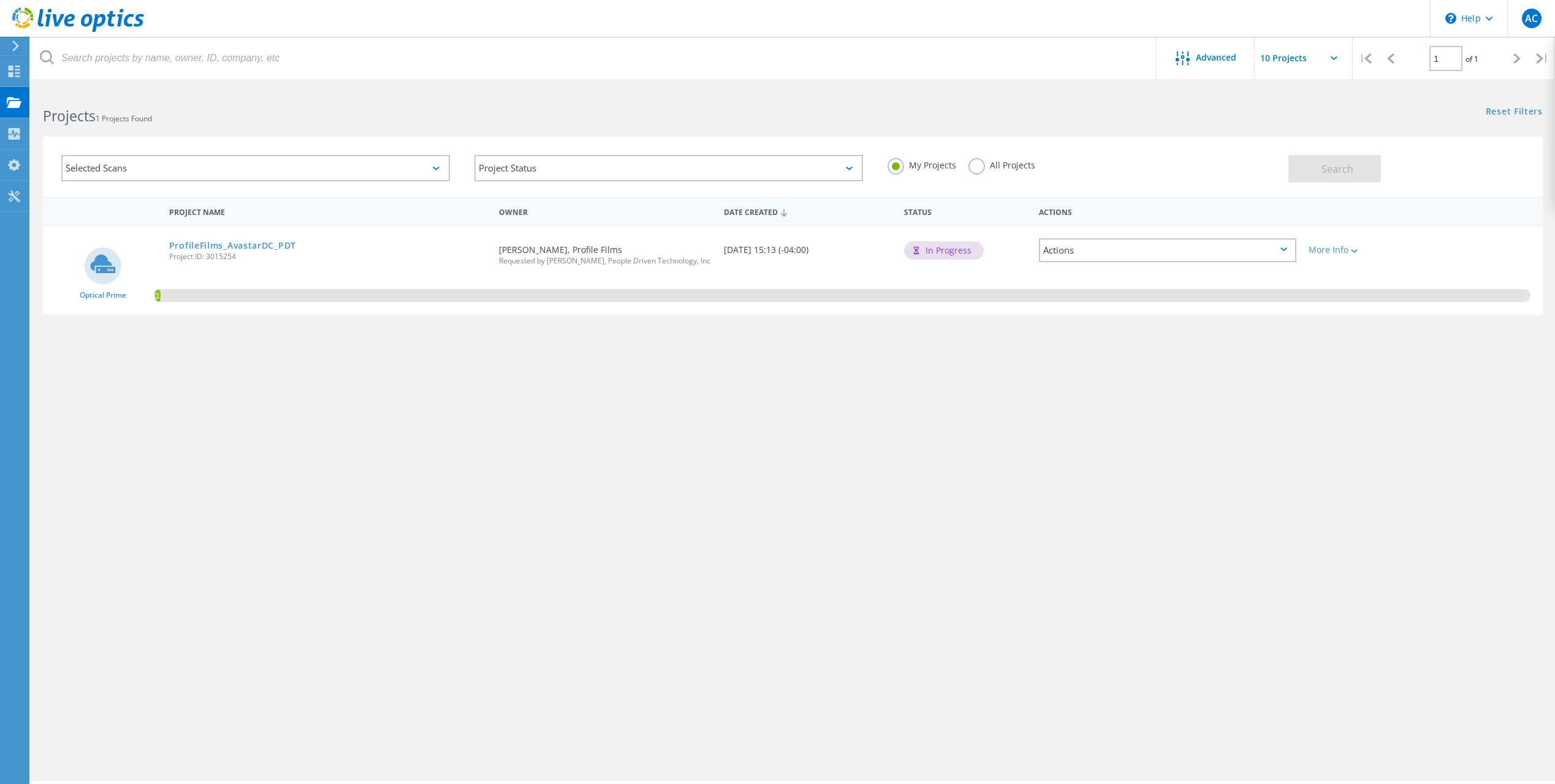
click at [1009, 673] on div "Advanced | 1 of 1 | Email Address Project Name Company Date Created Project Id …" at bounding box center [793, 435] width 1525 height 692
click at [223, 245] on link "ProfileFilms_AvastarDC_PDT" at bounding box center [233, 245] width 127 height 8
